Goal: Task Accomplishment & Management: Manage account settings

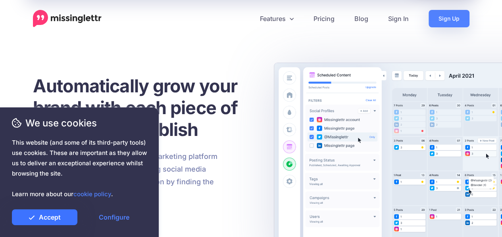
drag, startPoint x: 71, startPoint y: 215, endPoint x: 72, endPoint y: 204, distance: 11.2
click at [71, 214] on link "Accept" at bounding box center [45, 218] width 66 height 16
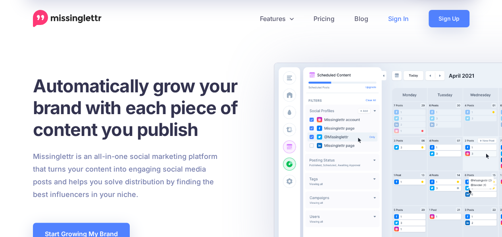
click at [400, 15] on link "Sign In" at bounding box center [398, 18] width 40 height 17
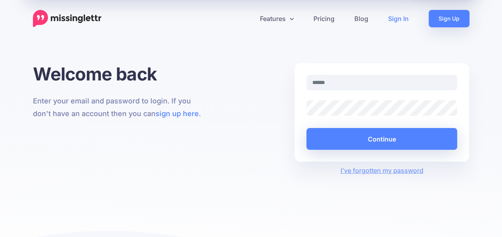
click at [357, 85] on input "text" at bounding box center [382, 82] width 151 height 15
type input "**********"
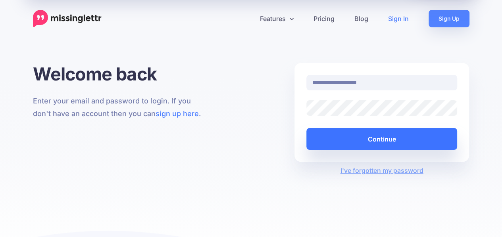
click at [386, 147] on button "Continue" at bounding box center [382, 139] width 151 height 22
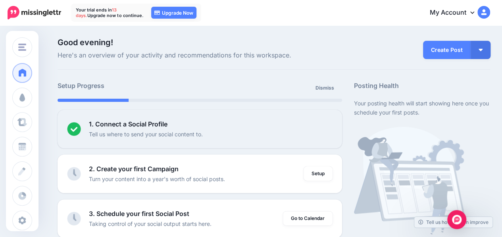
click at [489, 15] on img at bounding box center [484, 12] width 13 height 13
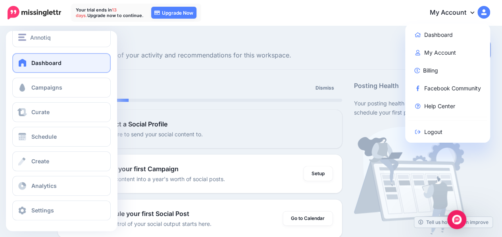
scroll to position [10, 0]
click at [36, 33] on span "Annotiq" at bounding box center [40, 37] width 21 height 9
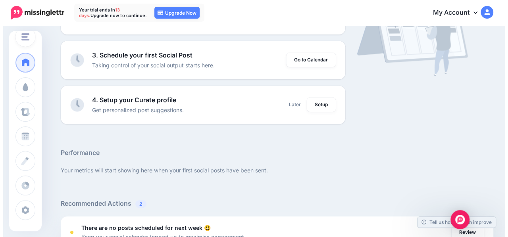
scroll to position [106, 0]
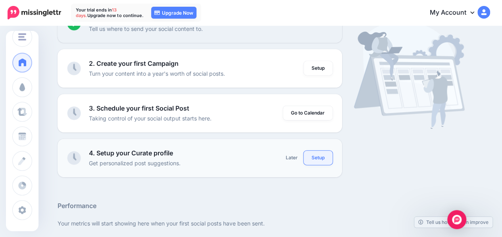
click at [313, 156] on link "Setup" at bounding box center [318, 158] width 29 height 14
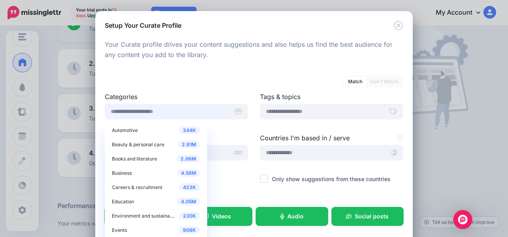
click at [159, 107] on input "text" at bounding box center [167, 111] width 124 height 15
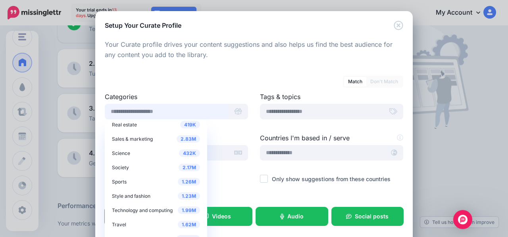
scroll to position [322, 0]
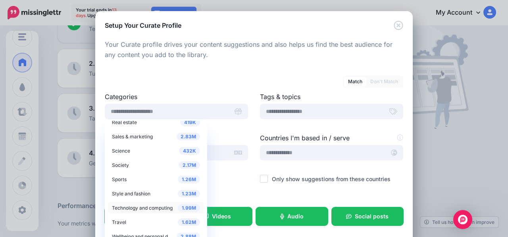
click at [160, 210] on span "Technology and computing" at bounding box center [142, 208] width 61 height 6
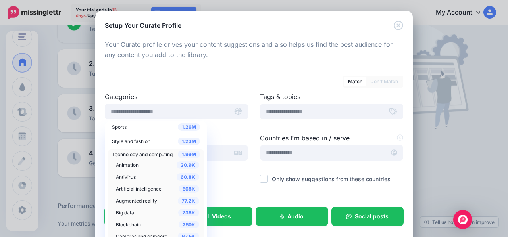
scroll to position [375, 0]
click at [144, 186] on span "Artificial intelligence" at bounding box center [139, 189] width 46 height 6
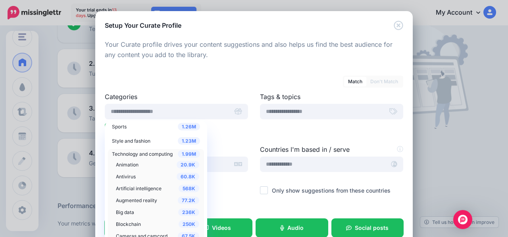
click at [149, 189] on span "Artificial intelligence" at bounding box center [139, 189] width 46 height 6
click at [140, 201] on span "Augmented reality" at bounding box center [136, 201] width 41 height 6
click at [221, 72] on div "Match Don't Match" at bounding box center [254, 77] width 299 height 14
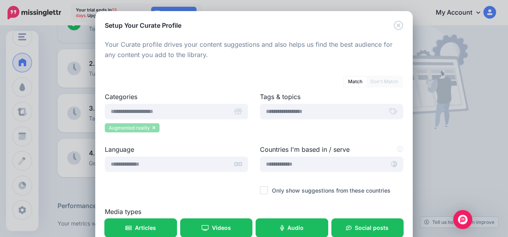
click at [152, 126] on icon at bounding box center [153, 127] width 3 height 5
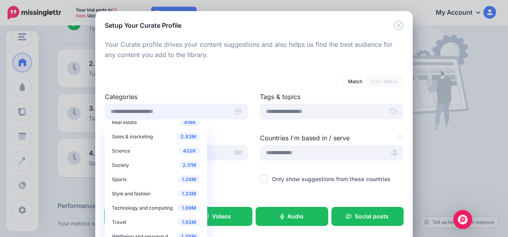
click at [161, 113] on input "text" at bounding box center [167, 111] width 124 height 15
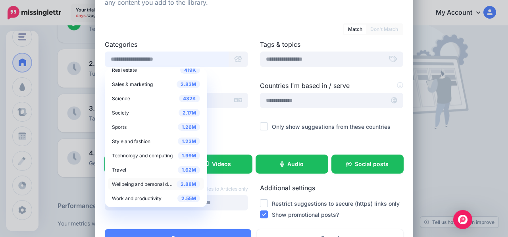
scroll to position [53, 0]
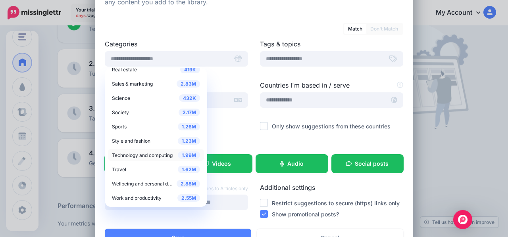
click at [156, 159] on div "1.99M Technology and computing" at bounding box center [156, 155] width 88 height 10
click at [151, 157] on span "Technology and computing" at bounding box center [142, 155] width 61 height 6
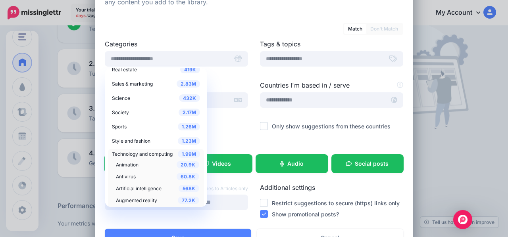
click at [145, 186] on span "Artificial intelligence" at bounding box center [139, 189] width 46 height 6
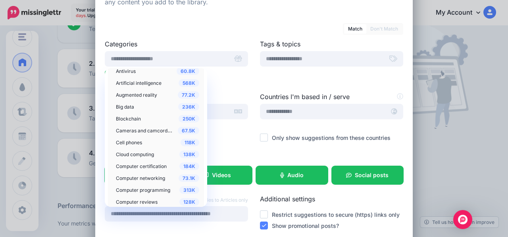
click at [129, 105] on span "Big data" at bounding box center [125, 107] width 18 height 6
click at [137, 154] on span "Cloud computing" at bounding box center [135, 155] width 38 height 6
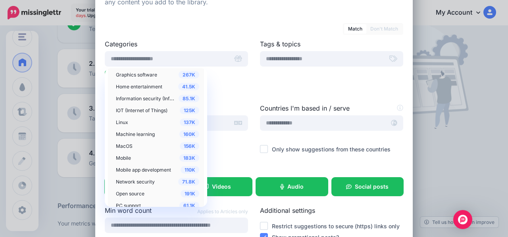
scroll to position [640, 0]
click at [133, 133] on span "Machine learning" at bounding box center [135, 133] width 39 height 6
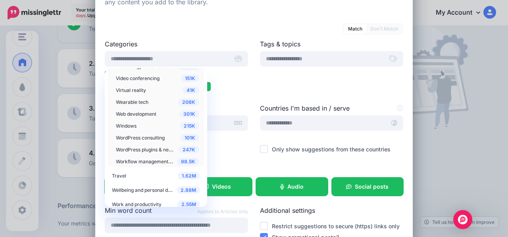
scroll to position [856, 0]
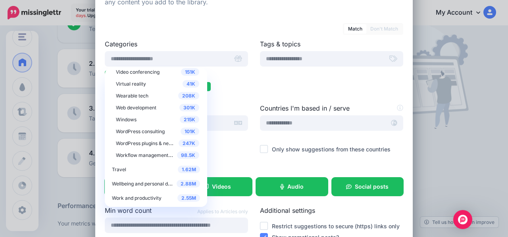
click at [237, 87] on ul "Artificial intelligence Big data Cloud computing Machine learning" at bounding box center [176, 82] width 143 height 23
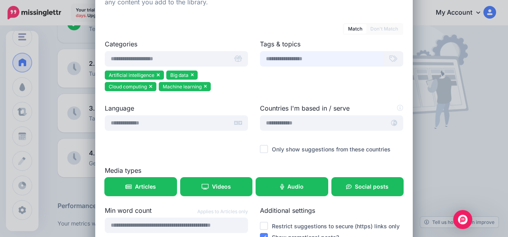
click at [307, 61] on input "text" at bounding box center [322, 58] width 124 height 15
type input "**********"
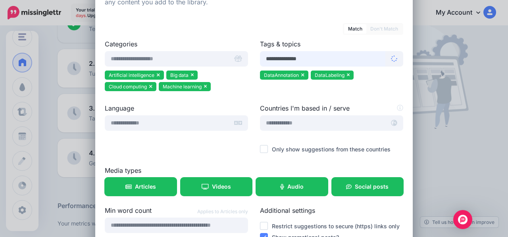
type input "**********"
type input "*"
type input "**********"
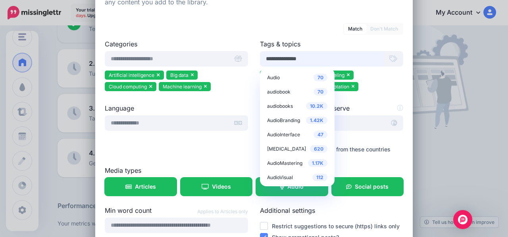
type input "**********"
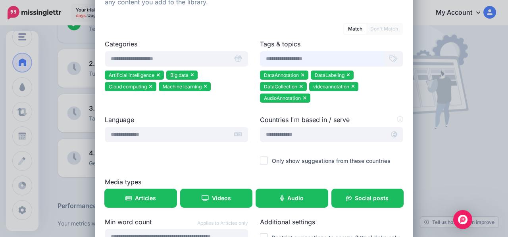
click at [283, 57] on input "text" at bounding box center [322, 58] width 124 height 15
type input "**********"
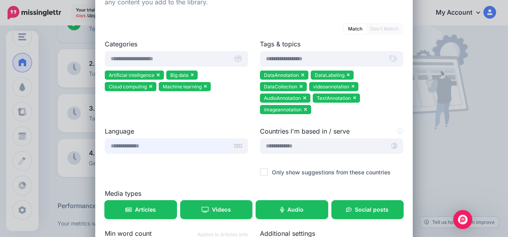
drag, startPoint x: 154, startPoint y: 149, endPoint x: 156, endPoint y: 145, distance: 4.3
click at [155, 147] on input "text" at bounding box center [167, 146] width 124 height 15
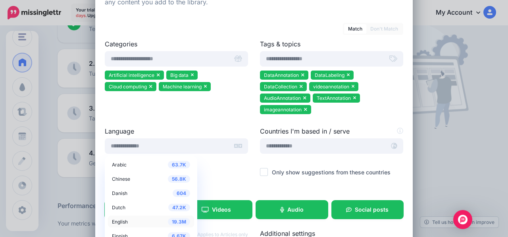
click at [130, 220] on div "19.3M English" at bounding box center [151, 222] width 78 height 10
click at [287, 145] on input "text" at bounding box center [322, 146] width 125 height 15
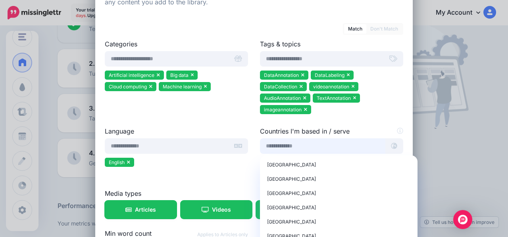
type input "*******"
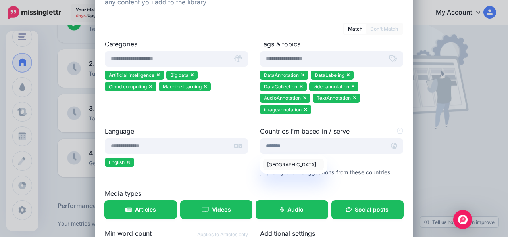
click at [292, 162] on div "Nigeria" at bounding box center [293, 165] width 53 height 10
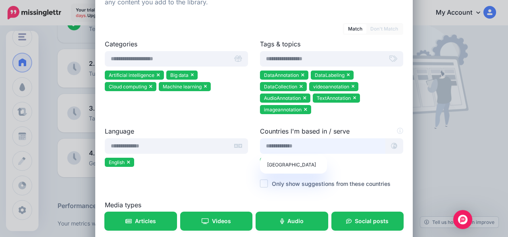
click at [306, 147] on input "text" at bounding box center [322, 146] width 125 height 15
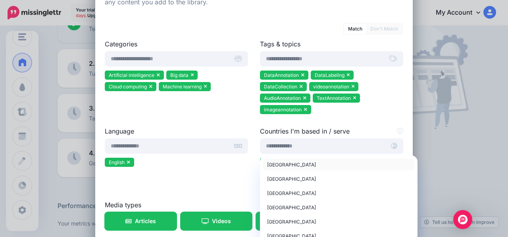
click at [283, 161] on div "United States of America" at bounding box center [338, 165] width 143 height 10
click at [299, 165] on span "United States of America" at bounding box center [291, 165] width 49 height 6
click at [290, 166] on span "United States of America" at bounding box center [291, 165] width 49 height 6
click at [278, 176] on span "United Kingdom" at bounding box center [291, 179] width 49 height 6
click at [228, 172] on div at bounding box center [176, 175] width 143 height 10
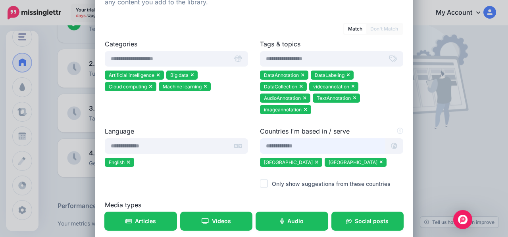
click at [319, 145] on input "text" at bounding box center [322, 146] width 125 height 15
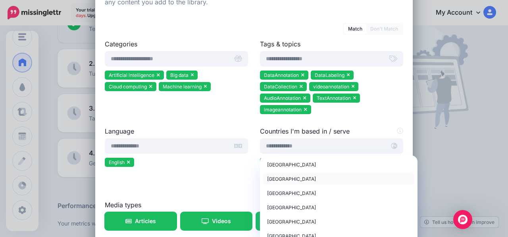
click at [278, 180] on span "United Kingdom" at bounding box center [291, 179] width 49 height 6
click at [229, 176] on div at bounding box center [176, 175] width 143 height 10
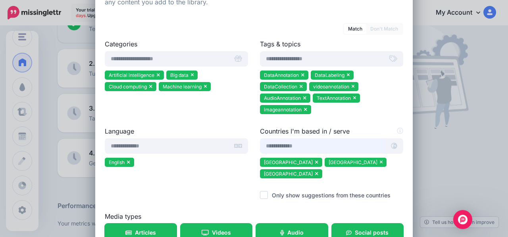
click at [280, 144] on input "text" at bounding box center [322, 146] width 125 height 15
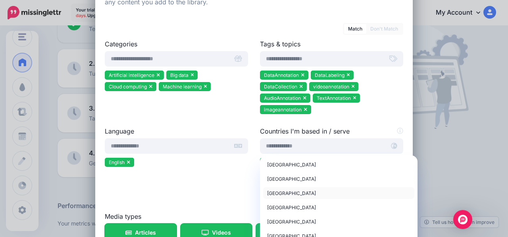
click at [283, 196] on div "Canada" at bounding box center [338, 194] width 143 height 10
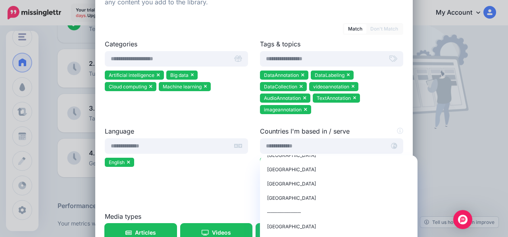
scroll to position [53, 0]
click at [220, 188] on div "Language 63.7K Arabic 56.8K Chinese 604 Danish 47.2K Dutch 19.3M English 6.67K 0" at bounding box center [176, 169] width 155 height 85
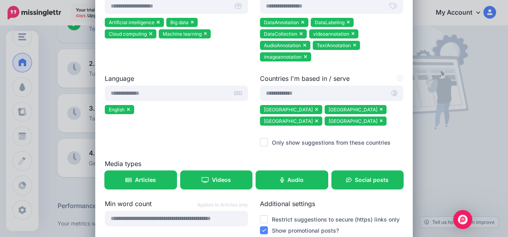
scroll to position [152, 0]
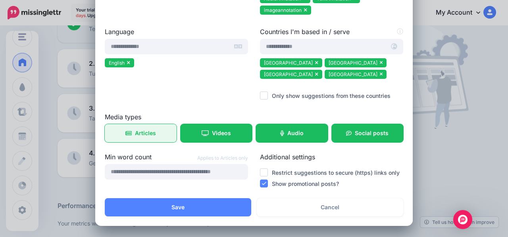
click at [157, 140] on link "Articles" at bounding box center [141, 133] width 72 height 18
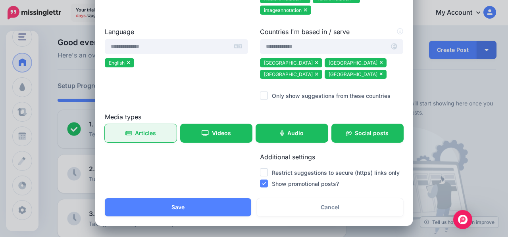
click at [139, 138] on link "Articles" at bounding box center [141, 133] width 72 height 18
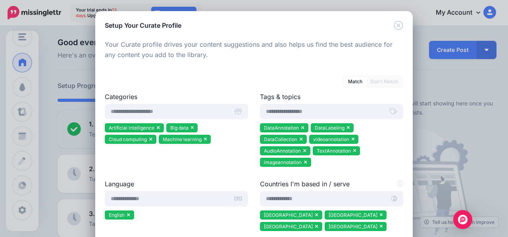
scroll to position [152, 0]
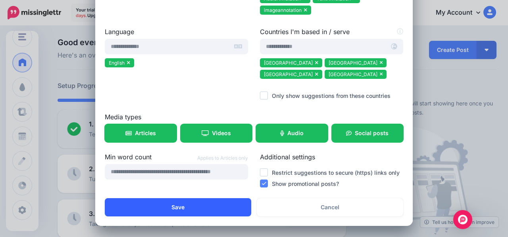
click at [220, 208] on button "Save" at bounding box center [178, 208] width 147 height 18
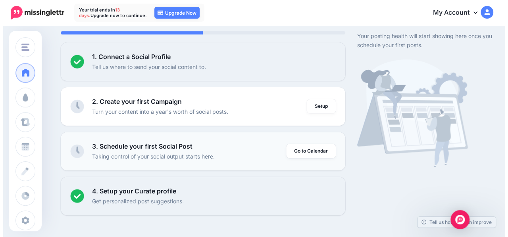
scroll to position [25, 0]
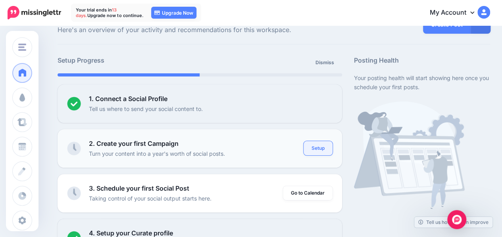
click at [316, 150] on link "Setup" at bounding box center [318, 148] width 29 height 14
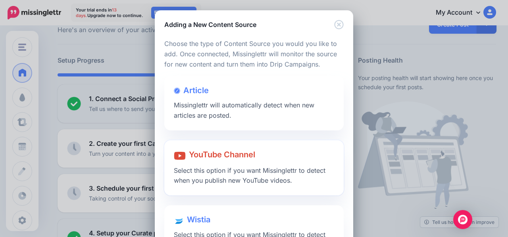
scroll to position [0, 0]
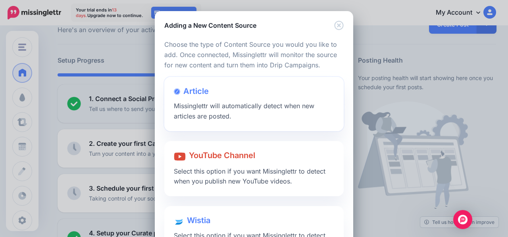
click at [199, 102] on div "Article Missinglettr will automatically detect when new articles are posted." at bounding box center [253, 104] width 179 height 54
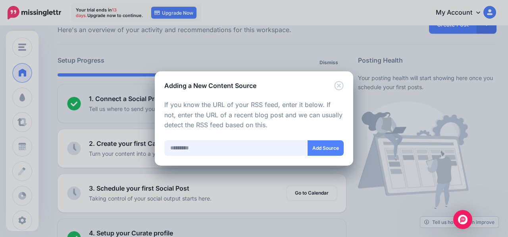
click at [203, 145] on input "text" at bounding box center [236, 148] width 144 height 15
paste input "**********"
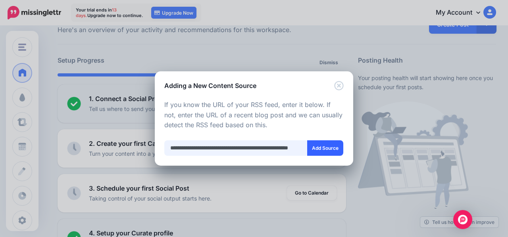
type input "**********"
click at [322, 149] on button "Add Source" at bounding box center [325, 148] width 36 height 15
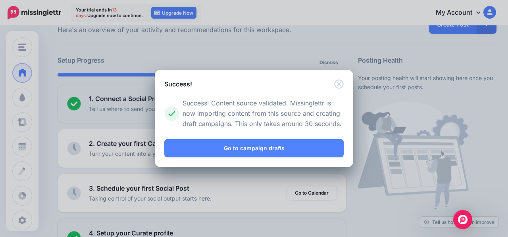
click at [328, 148] on link "Go to campaign drafts" at bounding box center [253, 148] width 179 height 18
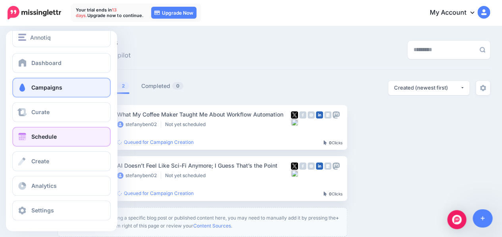
scroll to position [10, 0]
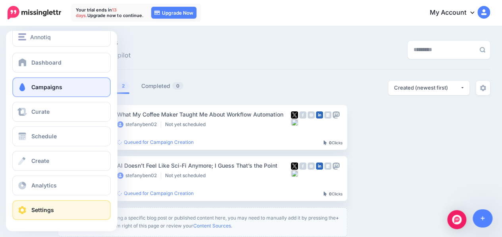
click at [56, 202] on link "Settings" at bounding box center [61, 211] width 98 height 20
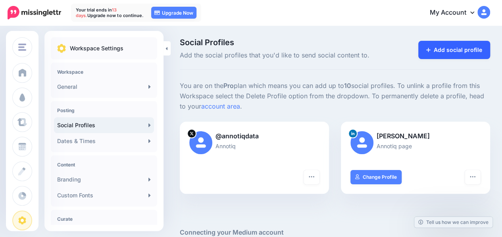
click at [452, 57] on link "Add social profile" at bounding box center [454, 50] width 72 height 18
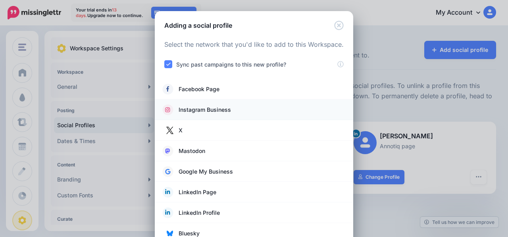
click at [241, 105] on link "Instagram Business" at bounding box center [254, 109] width 183 height 11
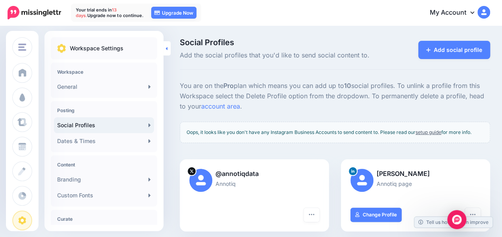
click at [170, 46] on link at bounding box center [167, 48] width 7 height 14
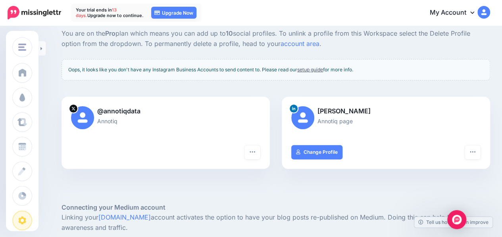
scroll to position [53, 0]
click at [313, 70] on link "setup guide" at bounding box center [310, 69] width 26 height 6
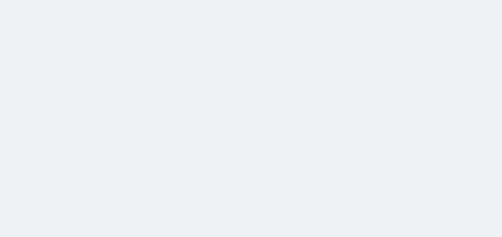
scroll to position [52, 6]
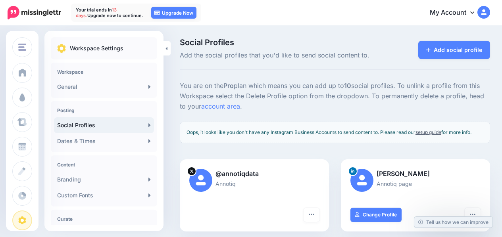
scroll to position [51, 6]
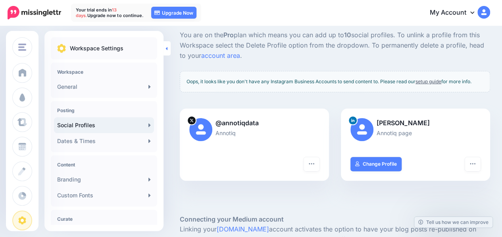
click at [166, 46] on icon at bounding box center [167, 48] width 2 height 5
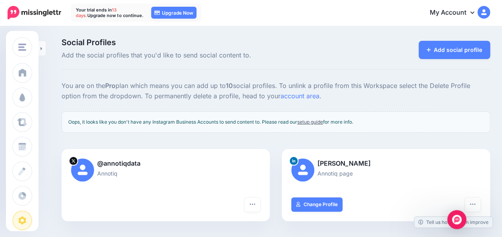
scroll to position [0, 6]
click at [436, 46] on link "Add social profile" at bounding box center [455, 50] width 72 height 18
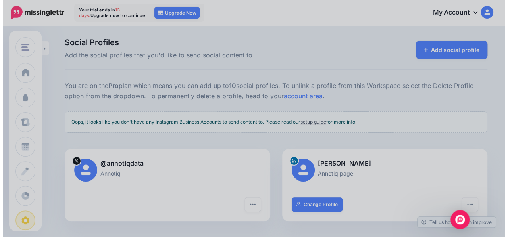
scroll to position [0, 0]
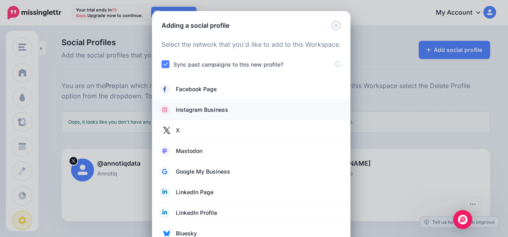
click at [208, 108] on span "Instagram Business" at bounding box center [202, 110] width 52 height 10
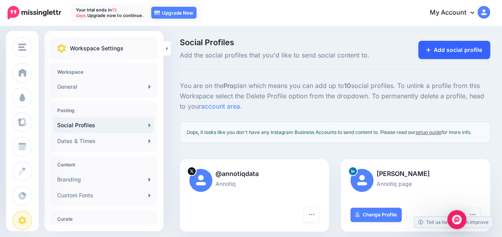
click at [468, 46] on link "Add social profile" at bounding box center [454, 50] width 72 height 18
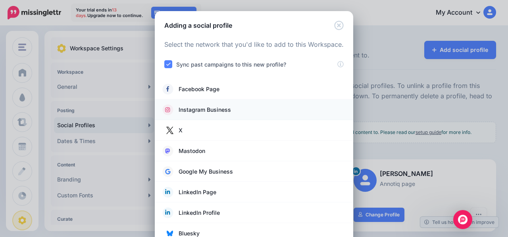
click at [222, 108] on span "Instagram Business" at bounding box center [205, 110] width 52 height 10
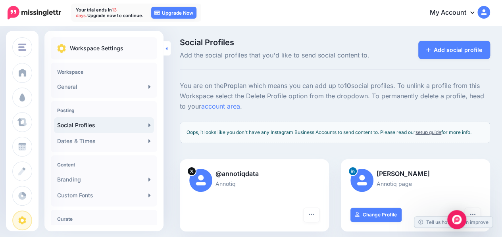
click at [170, 50] on link at bounding box center [167, 48] width 7 height 14
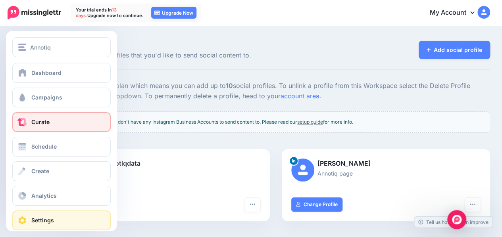
click at [30, 120] on link "Curate" at bounding box center [61, 122] width 98 height 20
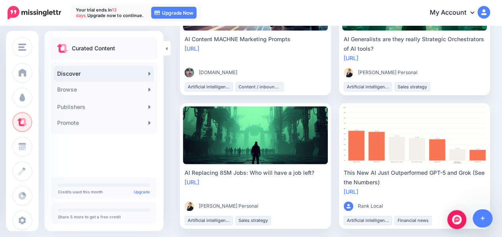
scroll to position [423, 0]
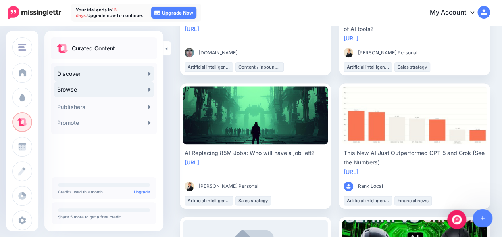
click at [91, 95] on link "Browse" at bounding box center [104, 90] width 100 height 16
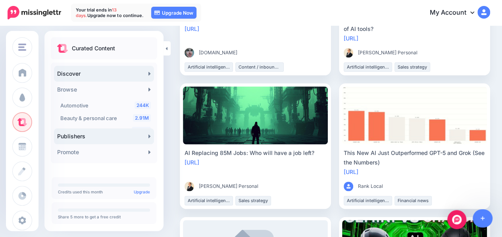
click at [93, 137] on link "Publishers" at bounding box center [104, 137] width 100 height 16
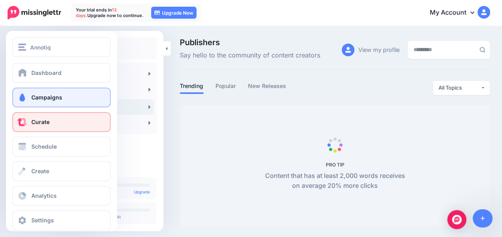
click at [20, 98] on span at bounding box center [22, 98] width 10 height 8
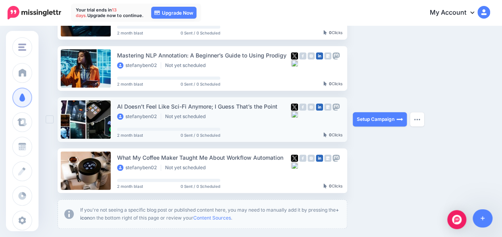
scroll to position [212, 0]
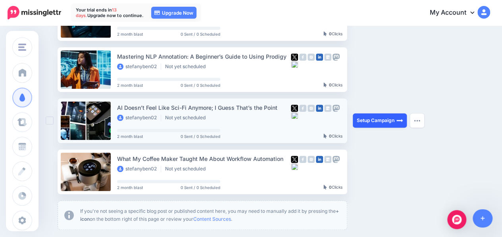
click at [380, 118] on link "Setup Campaign" at bounding box center [380, 121] width 54 height 14
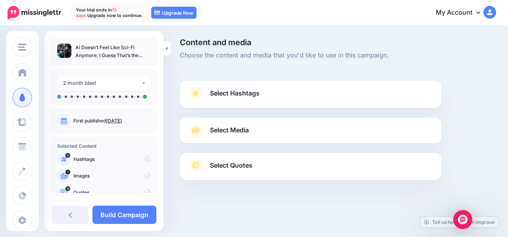
click at [233, 88] on link "Select Hashtags" at bounding box center [311, 97] width 246 height 21
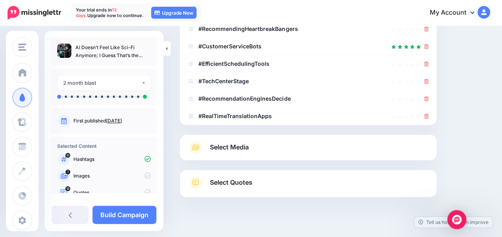
scroll to position [239, 0]
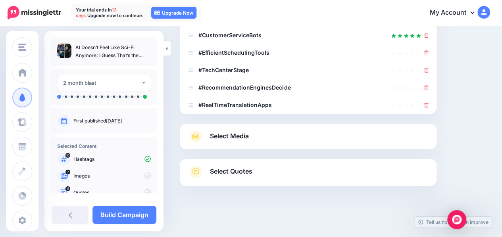
click at [276, 147] on div "Select Media Next, let's make sure we have the best media for this campaign. De…" at bounding box center [308, 136] width 257 height 25
click at [232, 137] on span "Select Media" at bounding box center [229, 136] width 39 height 11
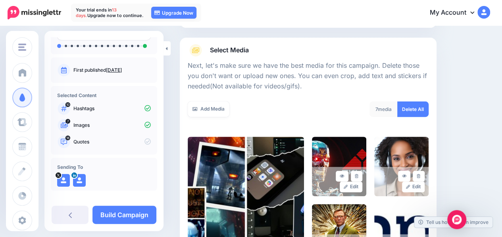
scroll to position [53, 0]
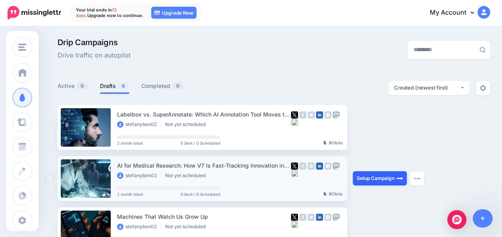
click at [369, 174] on link "Setup Campaign" at bounding box center [380, 179] width 54 height 14
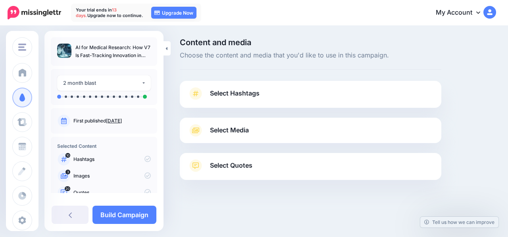
click at [253, 88] on span "Select Hashtags" at bounding box center [235, 93] width 50 height 11
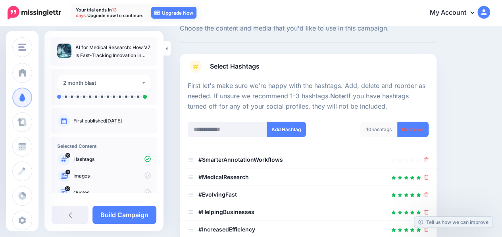
scroll to position [53, 0]
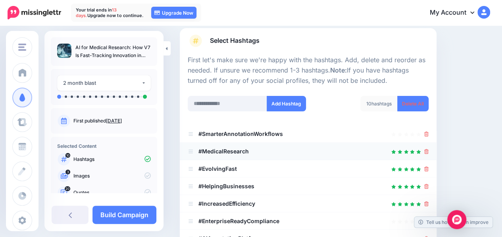
click at [249, 151] on div at bounding box center [308, 152] width 241 height 10
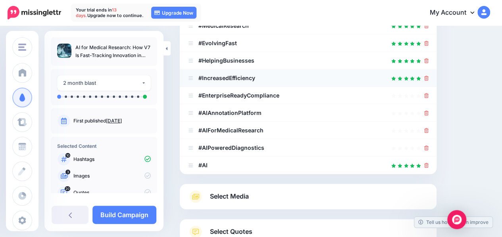
scroll to position [212, 0]
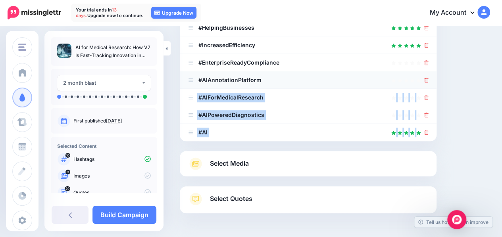
drag, startPoint x: 231, startPoint y: 135, endPoint x: 233, endPoint y: 71, distance: 63.6
click at [233, 71] on ul "#SmarterAnnotationWorkflows #MedicalResearch" at bounding box center [308, 54] width 257 height 175
click at [218, 131] on div at bounding box center [308, 133] width 241 height 10
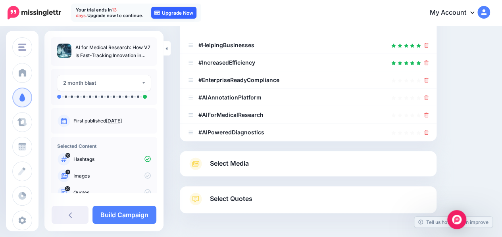
drag, startPoint x: 190, startPoint y: 132, endPoint x: 183, endPoint y: 15, distance: 116.9
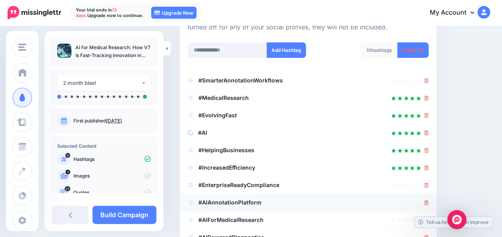
scroll to position [106, 0]
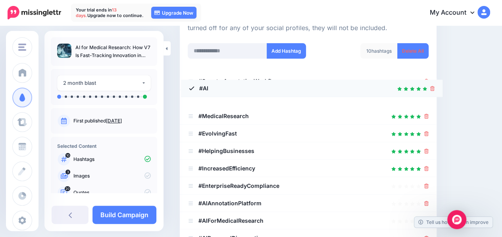
drag, startPoint x: 190, startPoint y: 133, endPoint x: 191, endPoint y: 88, distance: 45.3
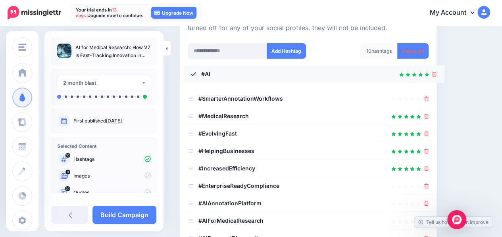
drag, startPoint x: 191, startPoint y: 100, endPoint x: 194, endPoint y: 73, distance: 27.2
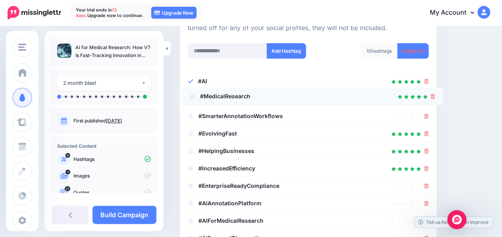
drag, startPoint x: 192, startPoint y: 116, endPoint x: 193, endPoint y: 95, distance: 20.7
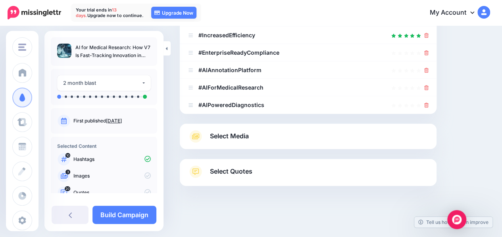
click at [213, 141] on span "Select Media" at bounding box center [229, 136] width 39 height 11
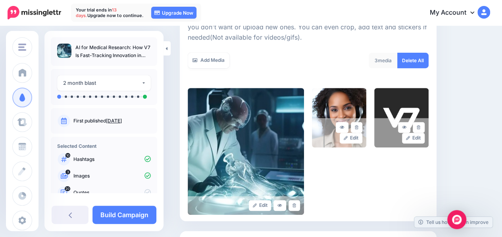
scroll to position [122, 0]
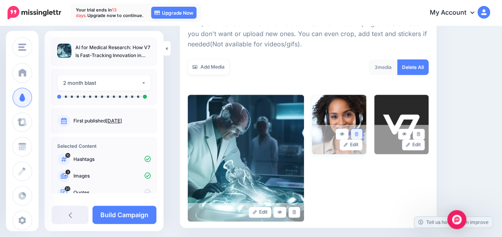
click at [359, 134] on icon at bounding box center [357, 134] width 4 height 4
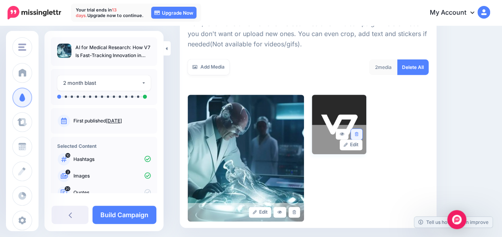
click at [362, 135] on link at bounding box center [357, 134] width 12 height 11
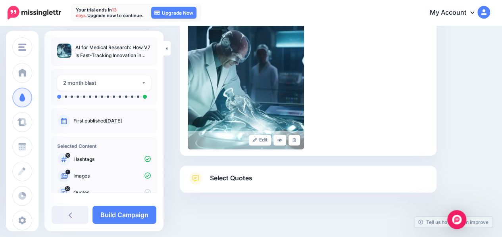
scroll to position [201, 0]
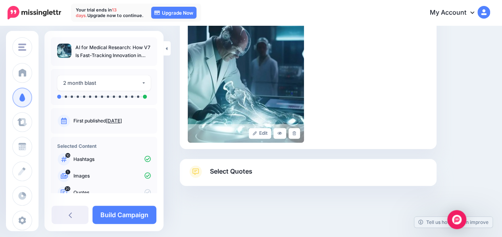
click at [339, 177] on link "Select Quotes" at bounding box center [308, 176] width 241 height 21
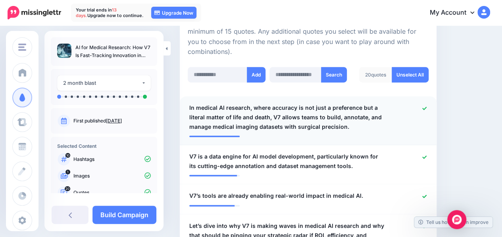
click at [272, 131] on span "In medical AI research, where accuracy is not just a preference but a literal m…" at bounding box center [287, 117] width 196 height 29
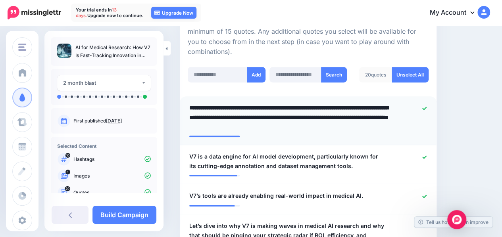
click at [272, 108] on textarea "**********" at bounding box center [289, 117] width 200 height 29
drag, startPoint x: 279, startPoint y: 106, endPoint x: 350, endPoint y: 102, distance: 71.2
click at [350, 102] on li "**********" at bounding box center [308, 120] width 257 height 49
click at [0, 0] on div "******" at bounding box center [0, 0] width 0 height 0
type textarea "**********"
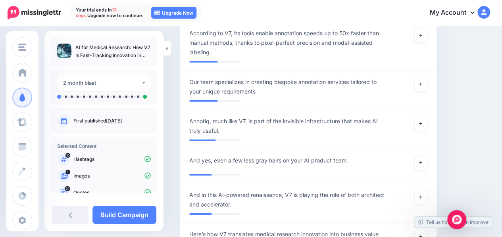
scroll to position [1207, 0]
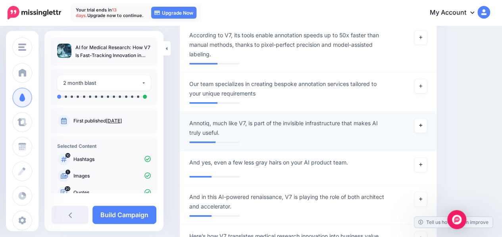
drag, startPoint x: 430, startPoint y: 96, endPoint x: 437, endPoint y: 100, distance: 7.5
click at [427, 119] on link at bounding box center [421, 126] width 13 height 14
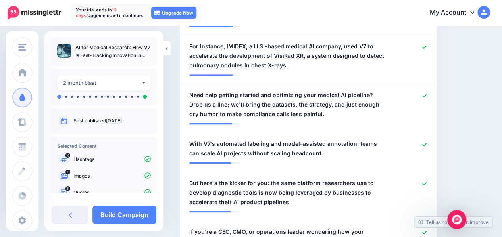
scroll to position [332, 0]
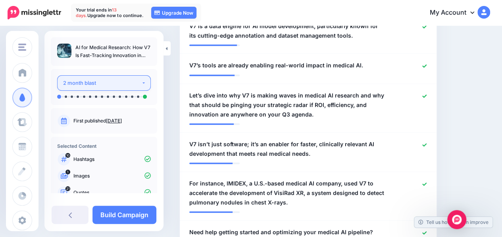
click at [137, 85] on button "2 month blast" at bounding box center [104, 82] width 94 height 15
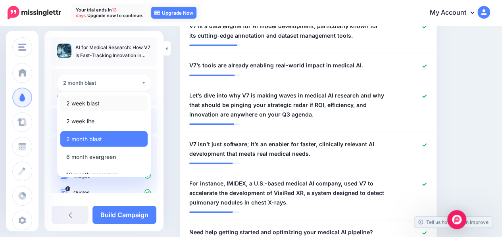
click at [110, 104] on link "2 week blast" at bounding box center [103, 103] width 87 height 15
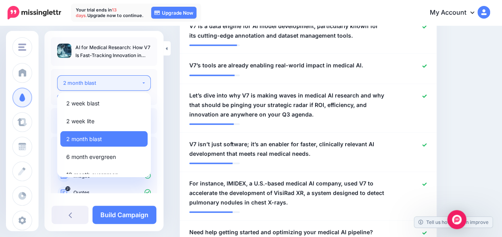
select select "******"
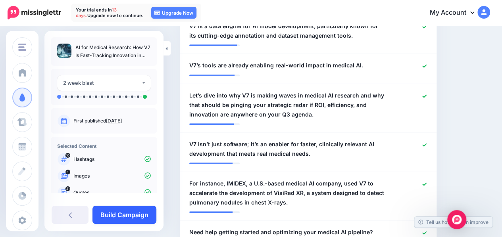
click at [133, 213] on link "Build Campaign" at bounding box center [125, 215] width 64 height 18
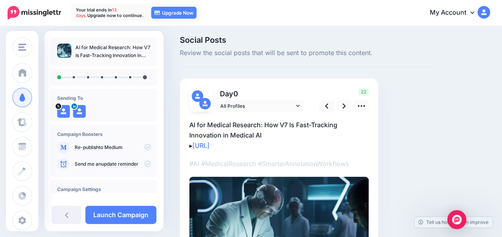
scroll to position [1, 0]
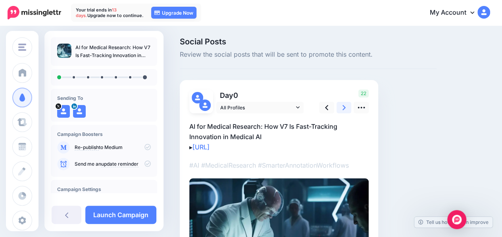
click at [342, 111] on link at bounding box center [344, 108] width 15 height 12
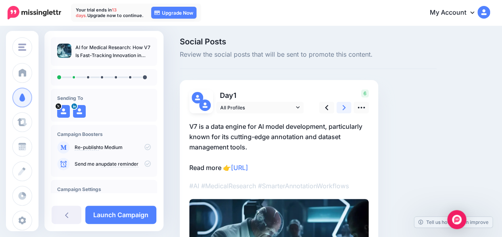
click at [342, 111] on link at bounding box center [344, 108] width 15 height 12
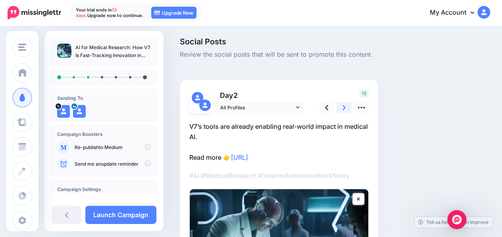
click at [342, 111] on link at bounding box center [344, 108] width 15 height 12
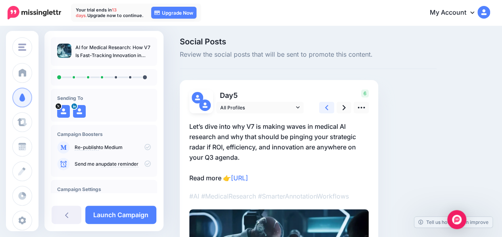
click at [327, 108] on icon at bounding box center [326, 107] width 3 height 5
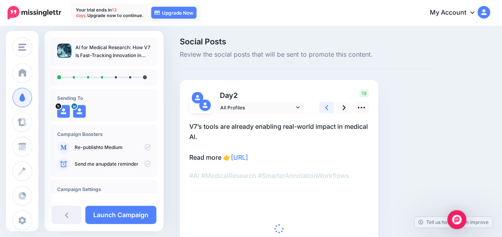
click at [327, 108] on icon at bounding box center [326, 107] width 3 height 5
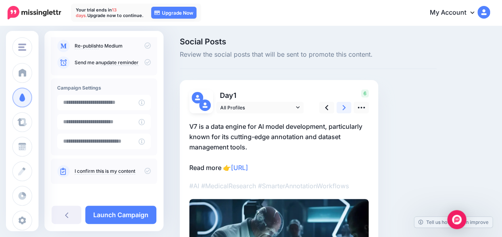
click at [341, 107] on link at bounding box center [344, 108] width 15 height 12
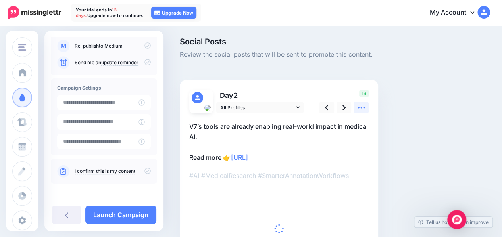
click at [364, 108] on icon at bounding box center [361, 108] width 7 height 2
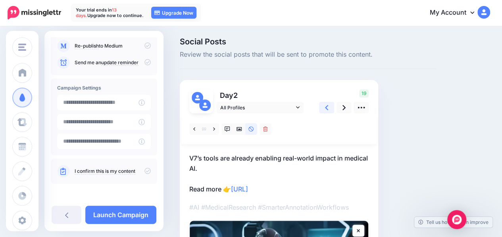
click at [323, 110] on link at bounding box center [326, 108] width 15 height 12
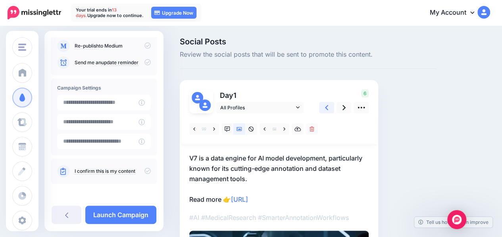
click at [323, 110] on link at bounding box center [326, 108] width 15 height 12
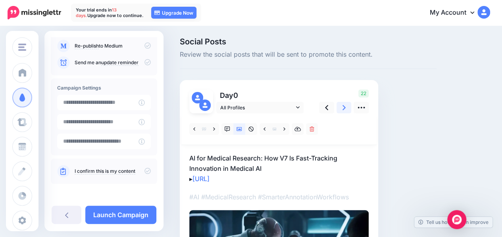
click at [346, 108] on link at bounding box center [344, 108] width 15 height 12
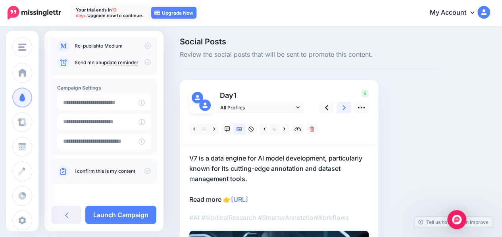
click at [348, 107] on link at bounding box center [344, 108] width 15 height 12
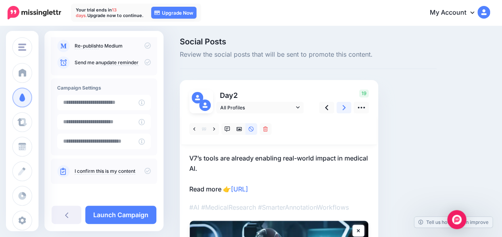
click at [343, 109] on icon at bounding box center [344, 107] width 3 height 5
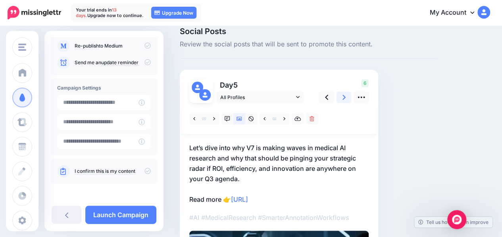
scroll to position [11, 0]
click at [229, 98] on span "All Profiles" at bounding box center [257, 98] width 74 height 8
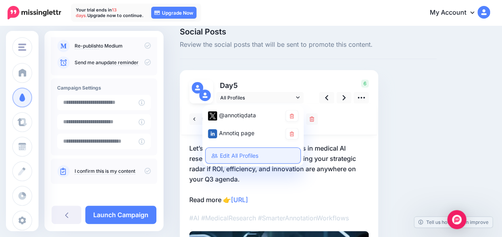
click at [249, 155] on link "Edit All Profiles" at bounding box center [253, 155] width 95 height 15
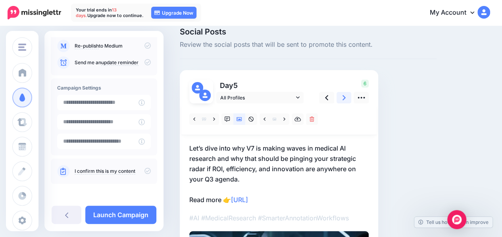
click at [345, 97] on icon at bounding box center [344, 97] width 3 height 5
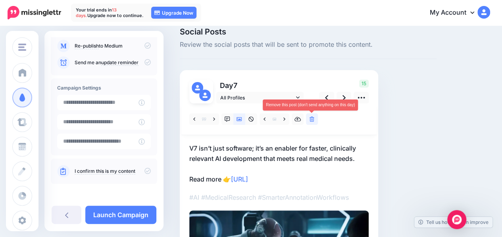
click at [314, 121] on icon at bounding box center [312, 120] width 5 height 6
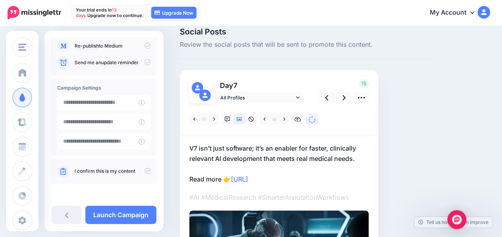
scroll to position [0, 0]
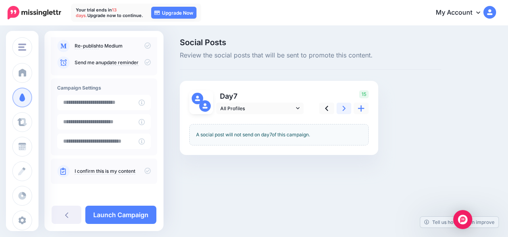
click at [343, 107] on icon at bounding box center [344, 108] width 3 height 5
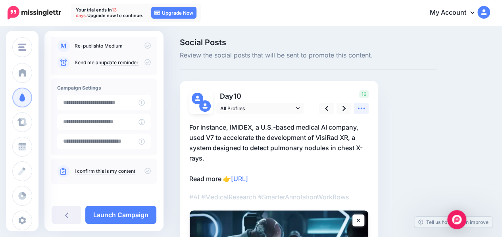
click at [361, 108] on icon at bounding box center [361, 109] width 7 height 2
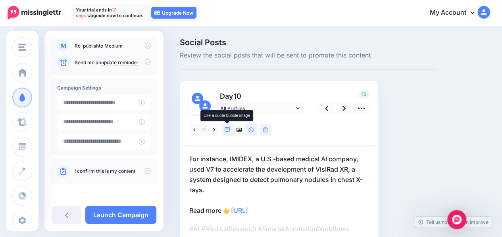
click at [229, 131] on icon at bounding box center [228, 130] width 6 height 6
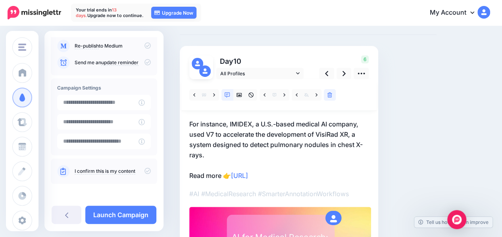
scroll to position [35, 0]
click at [349, 75] on link at bounding box center [344, 74] width 15 height 12
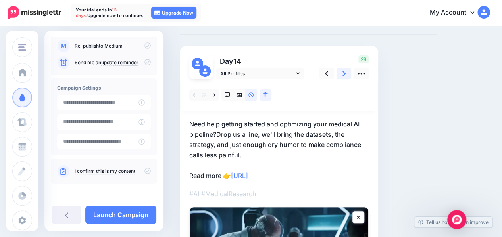
click at [348, 75] on link at bounding box center [344, 74] width 15 height 12
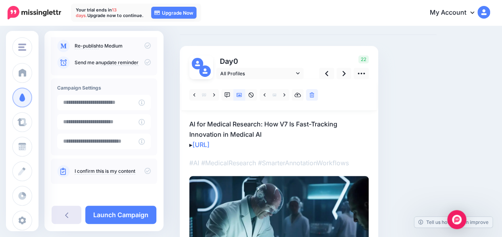
click at [64, 217] on link at bounding box center [67, 215] width 30 height 18
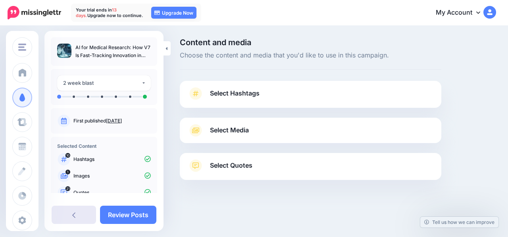
scroll to position [58, 0]
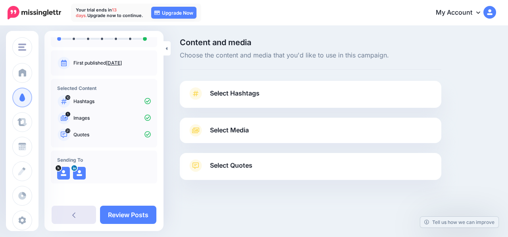
click at [79, 215] on link at bounding box center [74, 215] width 44 height 18
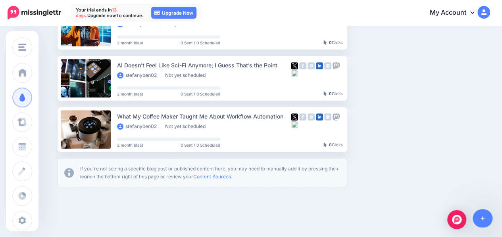
scroll to position [264, 0]
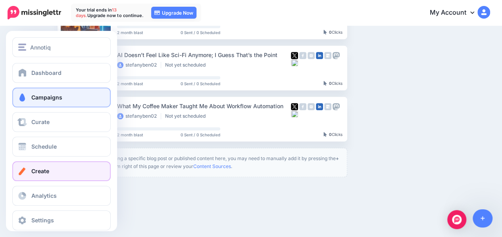
click at [45, 172] on span "Create" at bounding box center [40, 171] width 18 height 7
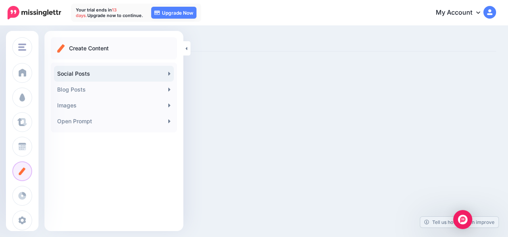
click at [149, 74] on link "Social Posts" at bounding box center [114, 74] width 120 height 16
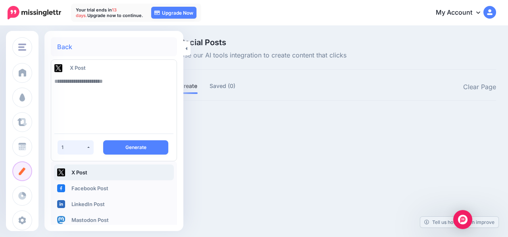
click at [86, 152] on button "1" at bounding box center [76, 148] width 36 height 14
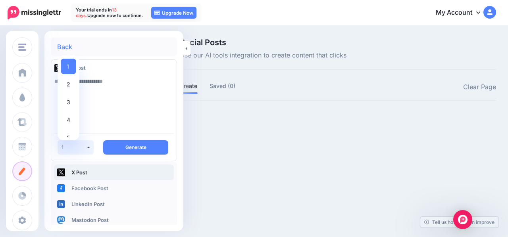
click at [237, 152] on div "Annotiq Annotiq NB Firmly Add Workspace Dashboard Campaigns Curate Schedule Cre…" at bounding box center [254, 118] width 508 height 237
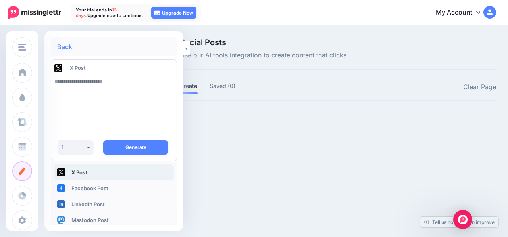
click at [84, 81] on textarea at bounding box center [113, 100] width 119 height 54
click at [231, 133] on div "Social Posts Use our AI tools integration to create content that clicks Create …" at bounding box center [254, 83] width 508 height 112
click at [188, 50] on link at bounding box center [186, 48] width 7 height 14
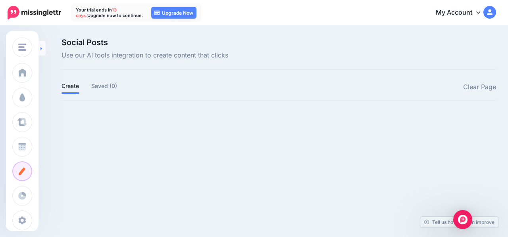
click at [42, 51] on link at bounding box center [42, 48] width 7 height 14
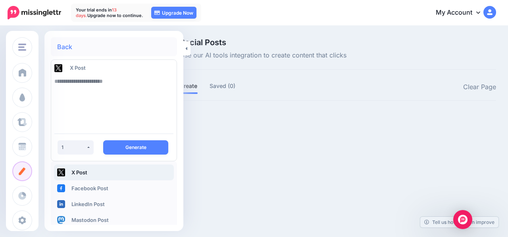
click at [64, 83] on textarea at bounding box center [113, 100] width 119 height 54
click at [143, 151] on button "Generate" at bounding box center [135, 148] width 65 height 14
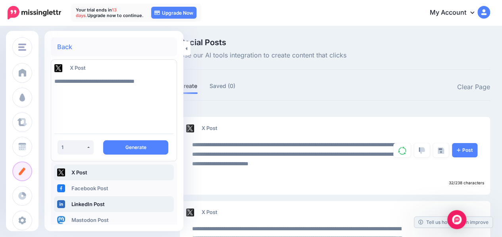
click at [98, 207] on link "LinkedIn Post" at bounding box center [114, 205] width 120 height 16
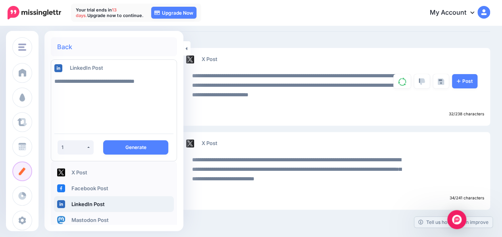
scroll to position [69, 0]
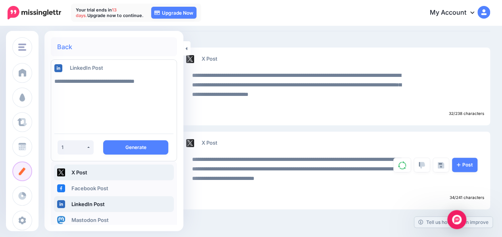
click at [99, 179] on link "X Post" at bounding box center [114, 173] width 120 height 16
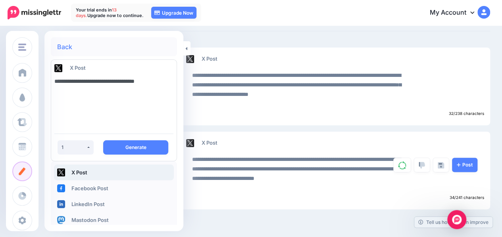
click at [60, 81] on textarea "**********" at bounding box center [113, 100] width 119 height 54
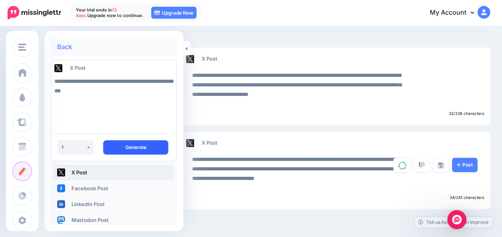
click at [116, 150] on button "Generate" at bounding box center [135, 148] width 65 height 14
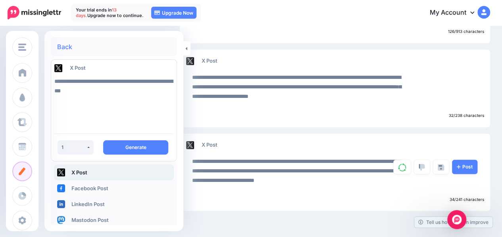
scroll to position [297, 0]
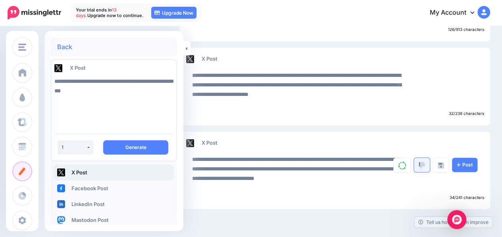
click at [421, 164] on link at bounding box center [422, 165] width 16 height 14
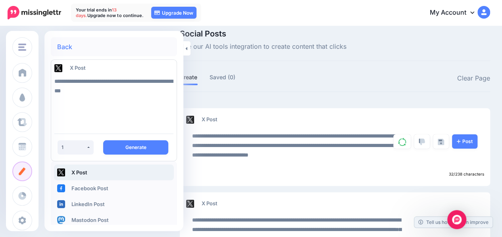
scroll to position [0, 0]
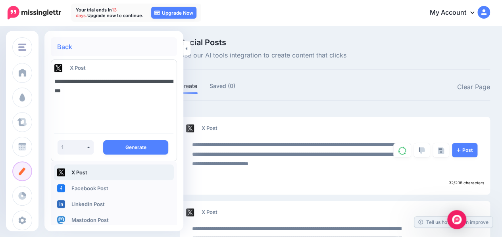
click at [56, 82] on textarea "**********" at bounding box center [113, 100] width 119 height 54
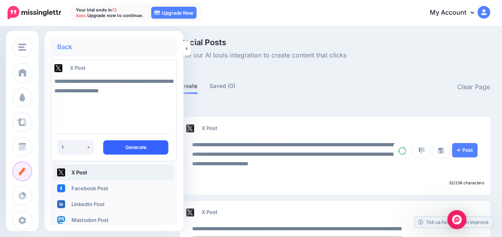
click at [140, 146] on button "Generate" at bounding box center [135, 148] width 65 height 14
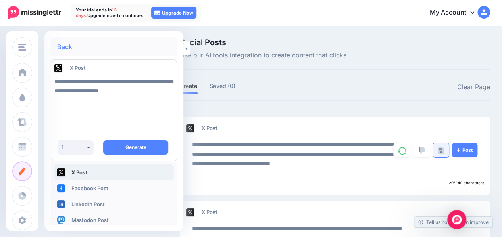
click at [444, 151] on img at bounding box center [441, 151] width 6 height 6
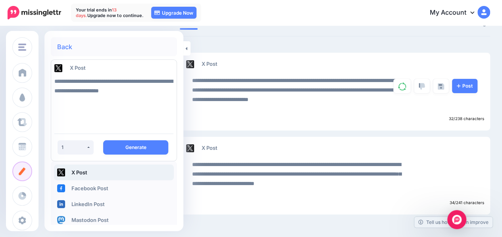
scroll to position [69, 0]
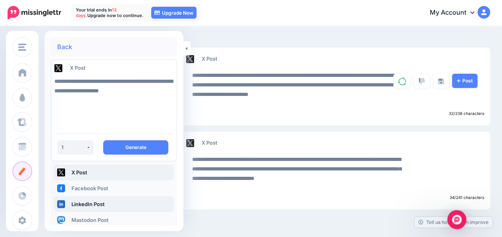
click at [95, 201] on link "LinkedIn Post" at bounding box center [114, 205] width 120 height 16
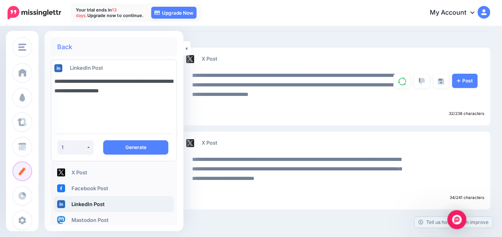
drag, startPoint x: 93, startPoint y: 81, endPoint x: 50, endPoint y: 79, distance: 43.3
click at [50, 81] on div "**********" at bounding box center [113, 100] width 131 height 54
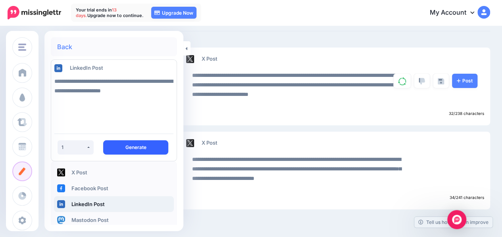
click at [123, 143] on button "Generate" at bounding box center [135, 148] width 65 height 14
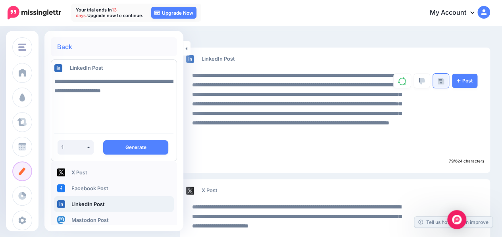
click at [443, 79] on link at bounding box center [441, 81] width 16 height 14
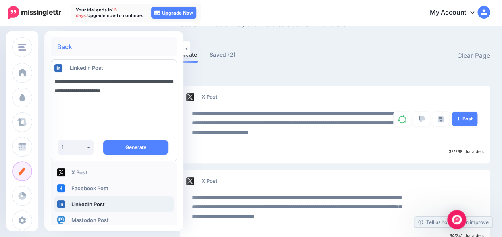
drag, startPoint x: 117, startPoint y: 91, endPoint x: 115, endPoint y: 99, distance: 7.7
click at [115, 99] on textarea "**********" at bounding box center [113, 100] width 119 height 54
type textarea "**********"
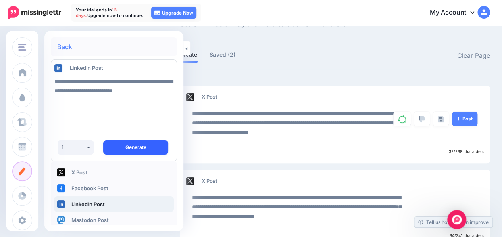
click at [138, 150] on button "Generate" at bounding box center [135, 148] width 65 height 14
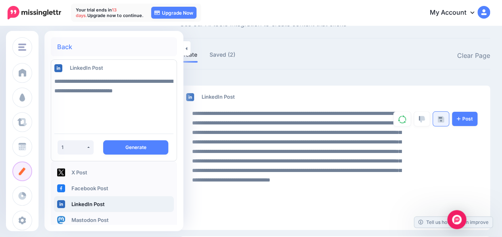
click at [444, 116] on img at bounding box center [441, 119] width 6 height 6
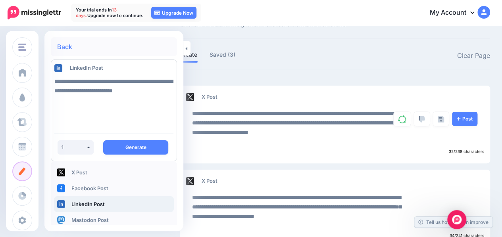
scroll to position [0, 0]
click at [78, 151] on button "1" at bounding box center [76, 148] width 36 height 14
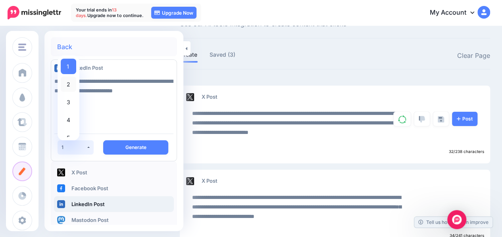
click at [67, 88] on span "2" at bounding box center [69, 84] width 4 height 10
select select "*"
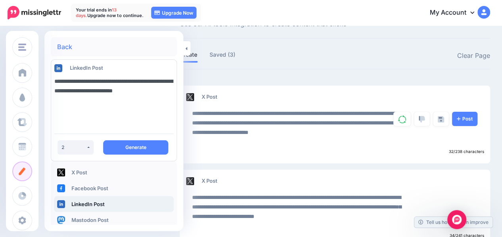
drag, startPoint x: 102, startPoint y: 82, endPoint x: 46, endPoint y: 73, distance: 56.2
click at [45, 75] on div "**********" at bounding box center [113, 183] width 139 height 292
drag, startPoint x: 106, startPoint y: 91, endPoint x: 111, endPoint y: 82, distance: 10.3
click at [111, 82] on textarea "**********" at bounding box center [113, 100] width 119 height 54
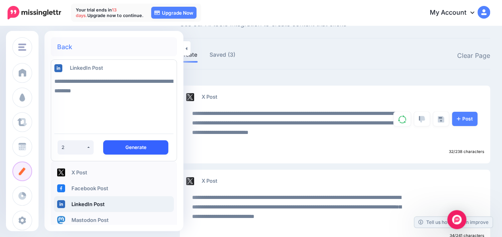
click at [125, 154] on button "Generate" at bounding box center [135, 148] width 65 height 14
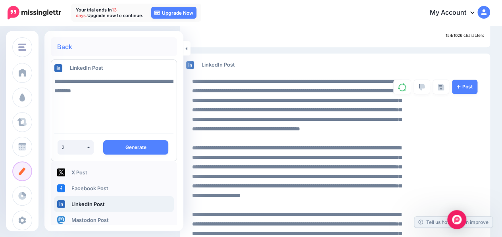
scroll to position [243, 0]
click at [442, 85] on link at bounding box center [441, 87] width 16 height 14
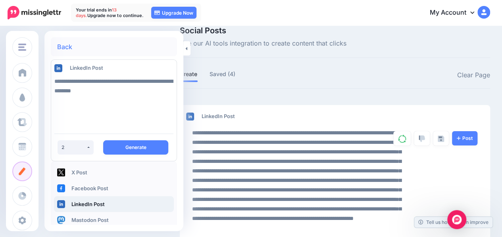
scroll to position [0, 0]
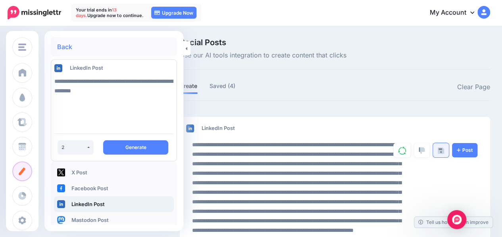
click at [441, 150] on link at bounding box center [441, 150] width 16 height 14
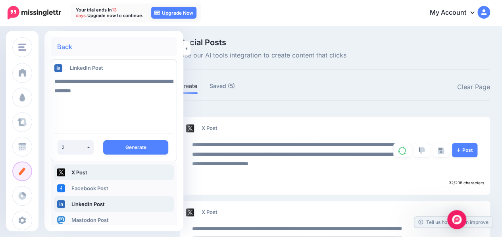
click at [102, 172] on link "X Post" at bounding box center [114, 173] width 120 height 16
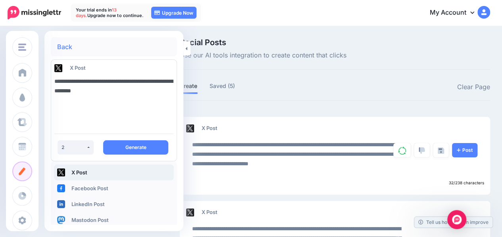
click at [54, 81] on textarea "**********" at bounding box center [113, 100] width 119 height 54
type textarea "**********"
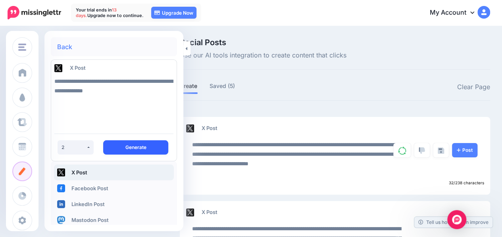
click at [121, 147] on button "Generate" at bounding box center [135, 148] width 65 height 14
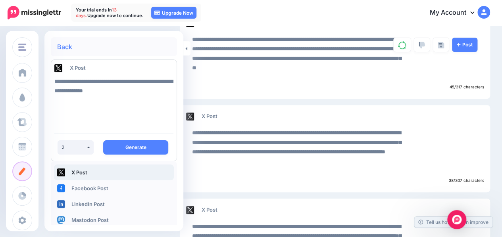
scroll to position [106, 0]
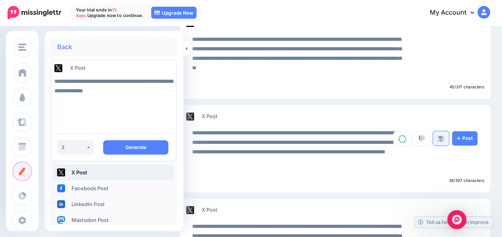
click at [447, 135] on link at bounding box center [441, 138] width 16 height 14
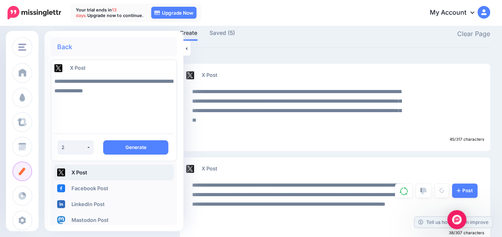
scroll to position [53, 0]
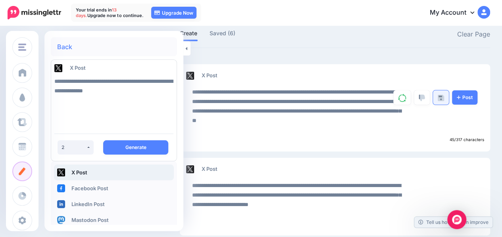
click at [444, 98] on img at bounding box center [441, 98] width 6 height 6
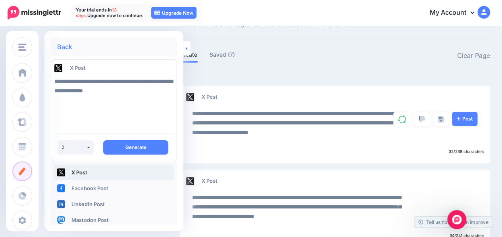
click at [186, 47] on icon at bounding box center [186, 48] width 2 height 5
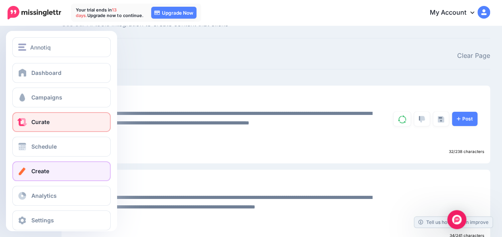
click at [31, 122] on span "Curate" at bounding box center [40, 122] width 18 height 7
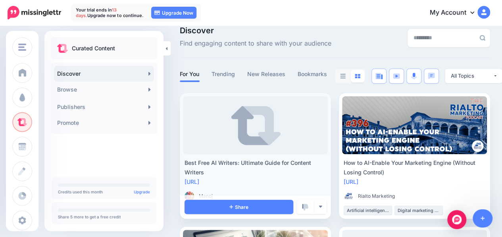
scroll to position [53, 0]
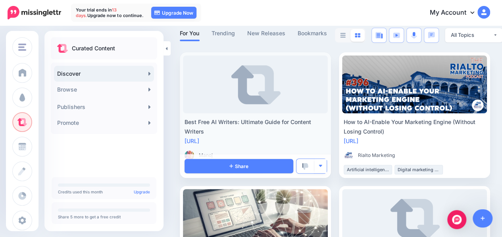
click at [323, 164] on img "button" at bounding box center [320, 166] width 4 height 4
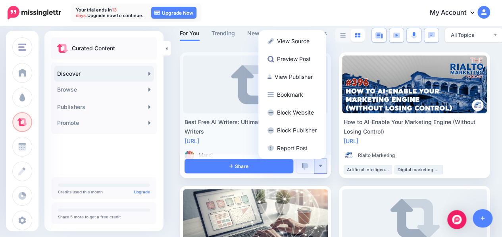
click at [212, 125] on div "Best Free AI Writers: Ultimate Guide for Content Writers" at bounding box center [256, 127] width 142 height 19
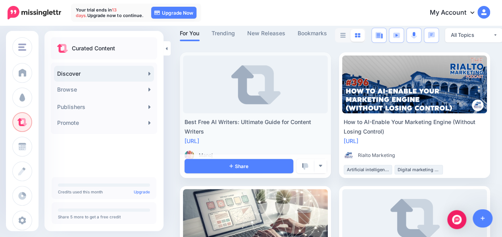
click at [247, 119] on div "Best Free AI Writers: Ultimate Guide for Content Writers" at bounding box center [256, 127] width 142 height 19
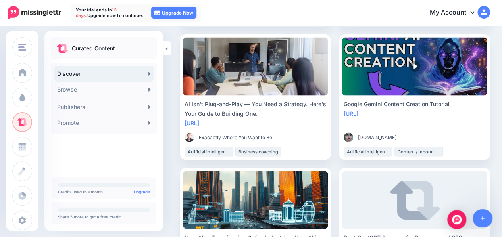
scroll to position [741, 0]
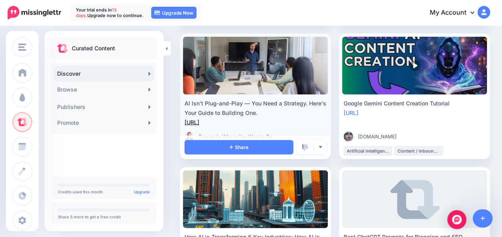
click at [199, 123] on link "https://lttr.ai/AhOys" at bounding box center [192, 122] width 15 height 7
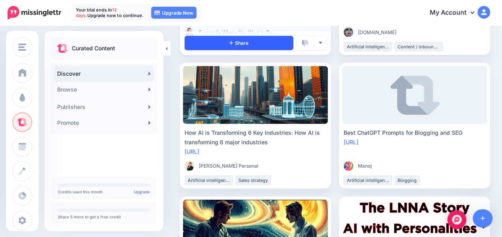
scroll to position [847, 0]
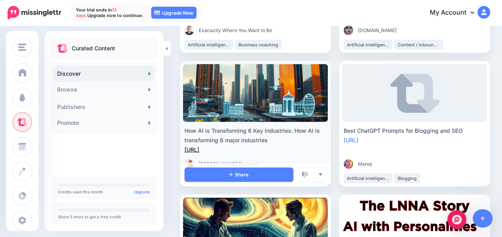
click at [199, 150] on link "https://lttr.ai/Af6e2" at bounding box center [192, 150] width 15 height 7
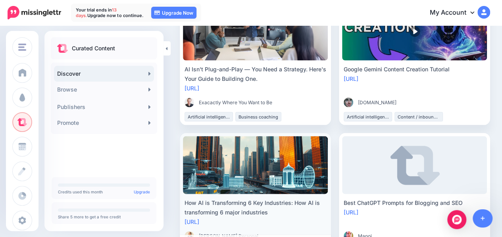
scroll to position [688, 0]
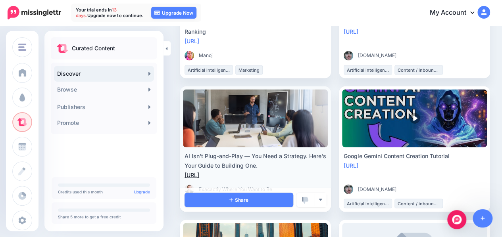
click at [199, 173] on link "https://lttr.ai/AhOys" at bounding box center [192, 175] width 15 height 7
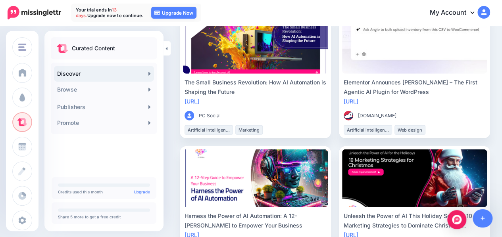
scroll to position [1165, 0]
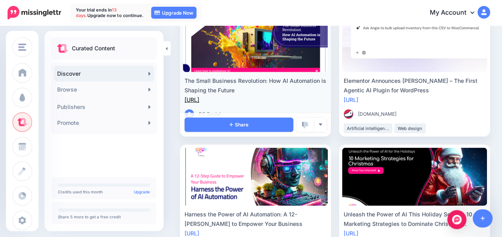
click at [199, 99] on link "https://lttr.ai/APxVk" at bounding box center [192, 99] width 15 height 7
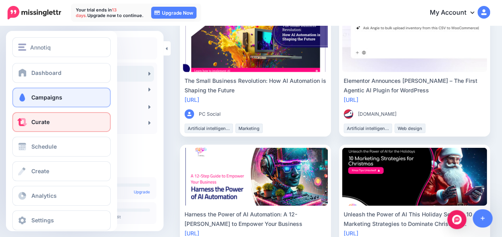
click at [50, 103] on link "Campaigns" at bounding box center [61, 98] width 98 height 20
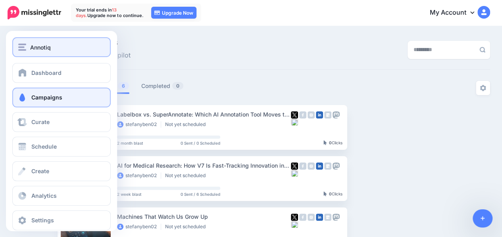
click at [21, 50] on img "button" at bounding box center [22, 47] width 8 height 7
click at [20, 49] on img "button" at bounding box center [22, 47] width 8 height 7
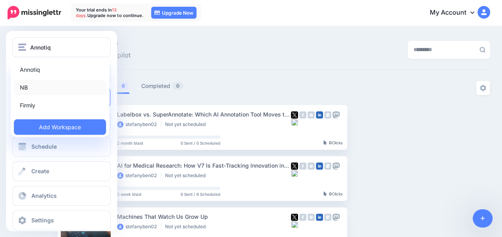
click at [38, 86] on link "NB" at bounding box center [60, 87] width 92 height 15
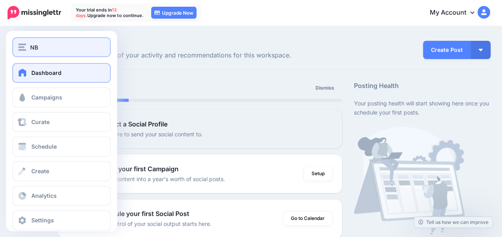
click at [28, 52] on button "NB" at bounding box center [61, 47] width 98 height 20
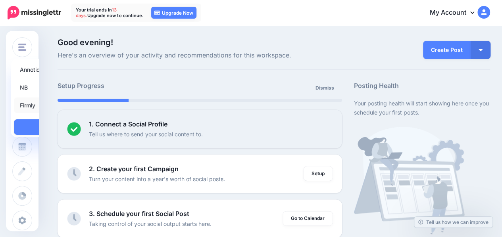
click at [55, 100] on link "Firmly" at bounding box center [60, 105] width 92 height 15
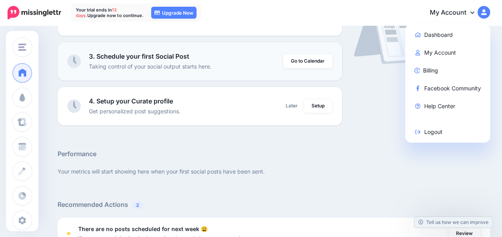
scroll to position [159, 0]
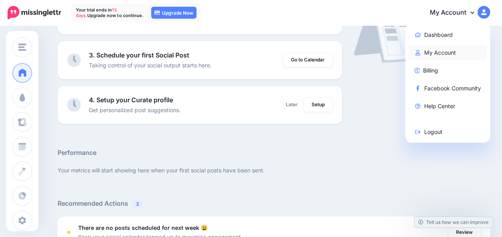
click at [447, 50] on link "My Account" at bounding box center [448, 52] width 79 height 15
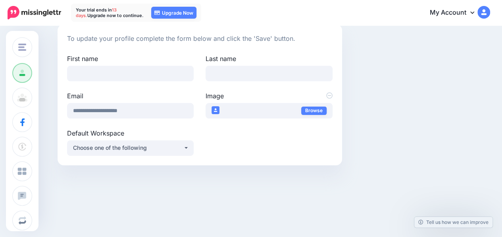
scroll to position [64, 0]
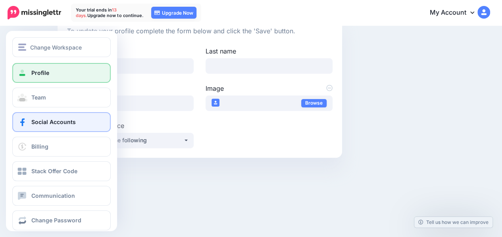
click at [52, 127] on link "Social Accounts" at bounding box center [61, 122] width 98 height 20
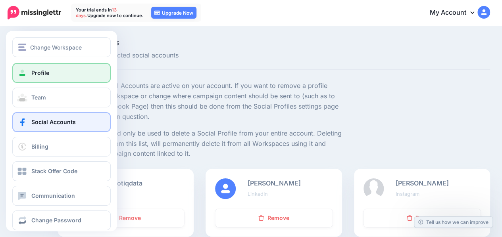
click at [31, 73] on span "Profile" at bounding box center [40, 72] width 18 height 7
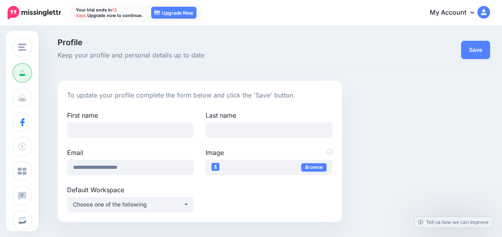
scroll to position [64, 0]
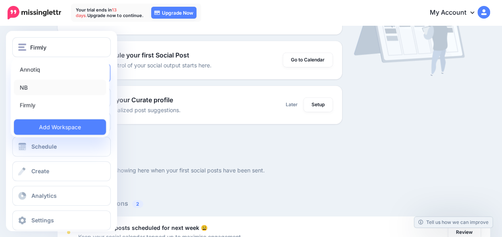
scroll to position [159, 0]
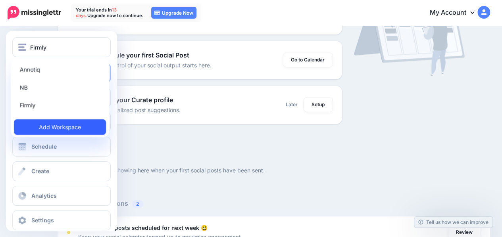
click at [48, 127] on link "Add Workspace" at bounding box center [60, 127] width 92 height 15
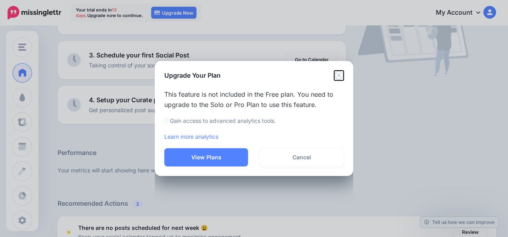
click at [342, 76] on icon "Close" at bounding box center [339, 76] width 10 height 10
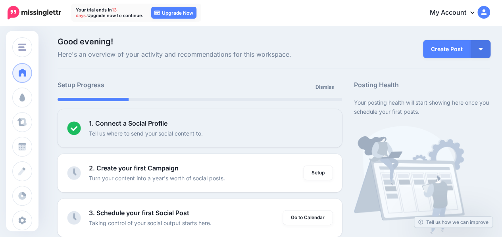
scroll to position [0, 0]
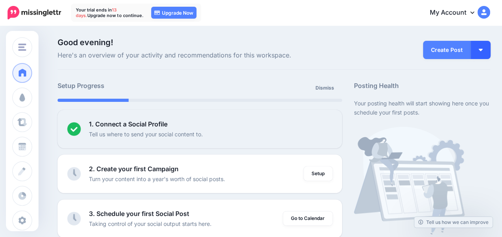
click at [487, 51] on button "button" at bounding box center [481, 50] width 20 height 18
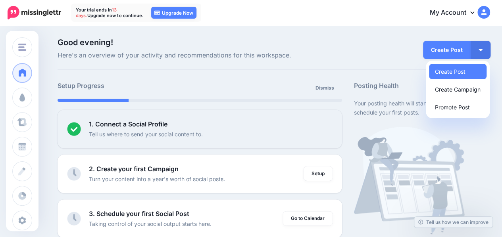
click at [245, 54] on span "Here's an overview of your activity and recommendations for this workspace." at bounding box center [200, 55] width 285 height 10
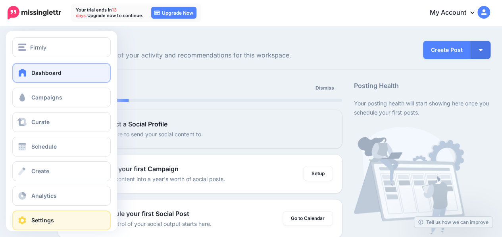
click at [49, 214] on link "Settings" at bounding box center [61, 221] width 98 height 20
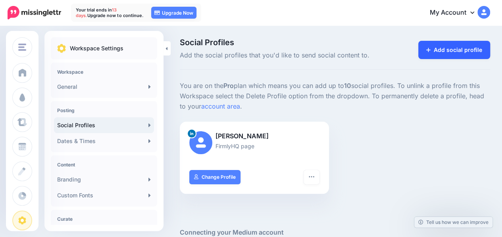
click at [431, 47] on icon at bounding box center [428, 50] width 4 height 6
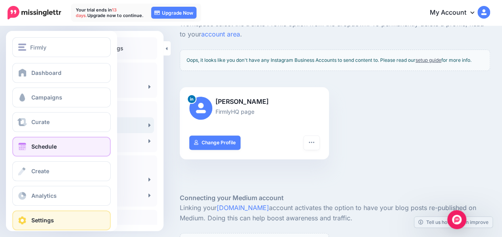
scroll to position [53, 0]
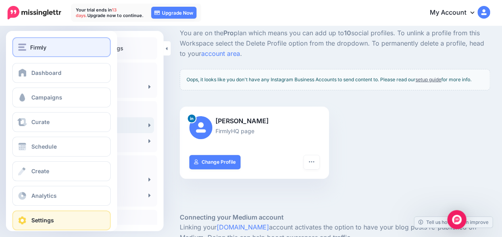
click at [34, 52] on button "Firmly" at bounding box center [61, 47] width 98 height 20
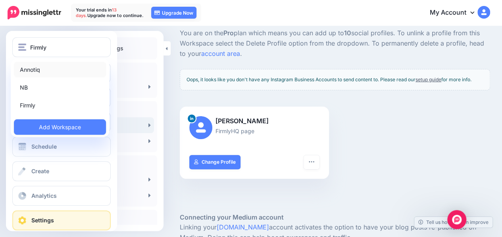
click at [56, 73] on link "Annotiq" at bounding box center [60, 69] width 92 height 15
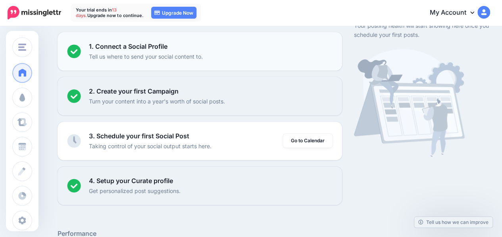
scroll to position [53, 0]
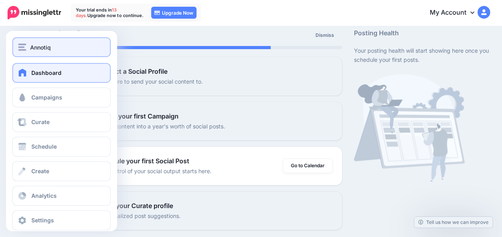
click at [61, 53] on button "Annotiq" at bounding box center [61, 47] width 98 height 20
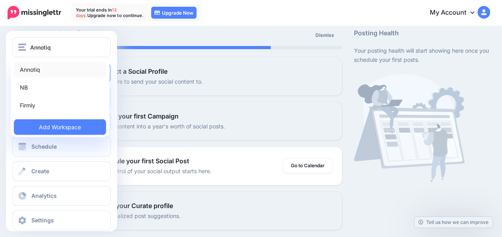
click at [55, 68] on link "Annotiq" at bounding box center [60, 69] width 92 height 15
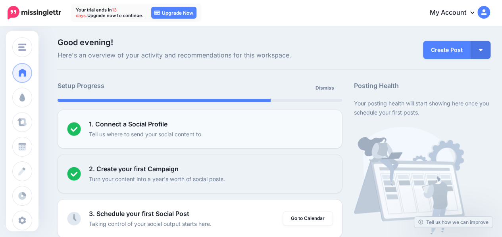
click at [112, 142] on li "1. Connect a Social Profile Tell us where to send your social content to. Setup" at bounding box center [200, 129] width 285 height 39
click at [169, 134] on p "Tell us where to send your social content to." at bounding box center [146, 134] width 114 height 9
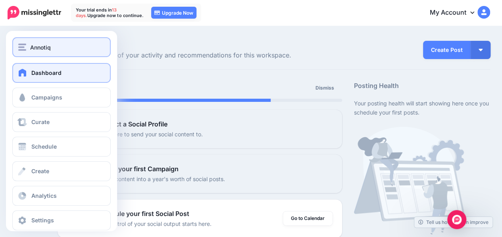
click at [56, 53] on button "Annotiq" at bounding box center [61, 47] width 98 height 20
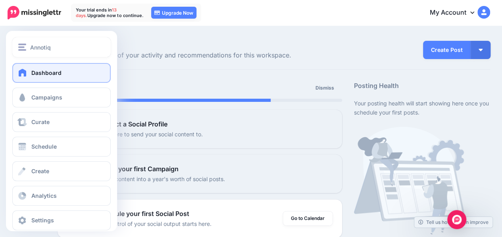
scroll to position [10, 0]
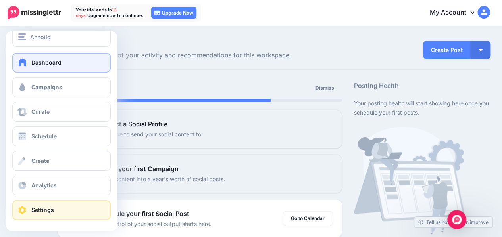
click at [66, 206] on link "Settings" at bounding box center [61, 211] width 98 height 20
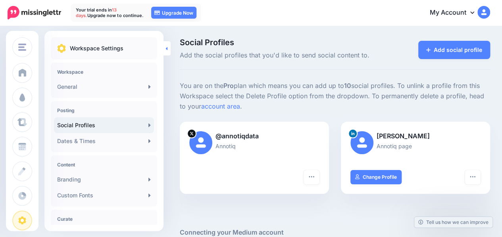
click at [168, 53] on link at bounding box center [167, 48] width 7 height 14
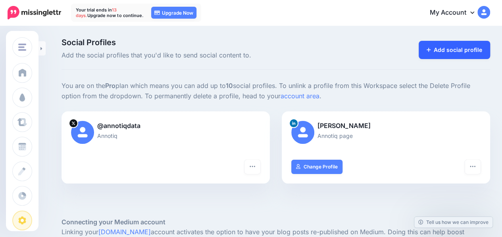
click at [439, 50] on link "Add social profile" at bounding box center [455, 50] width 72 height 18
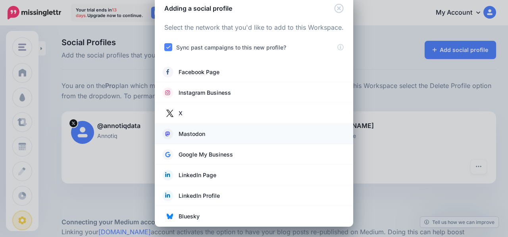
scroll to position [17, 0]
click at [214, 89] on span "Instagram Business" at bounding box center [205, 93] width 52 height 10
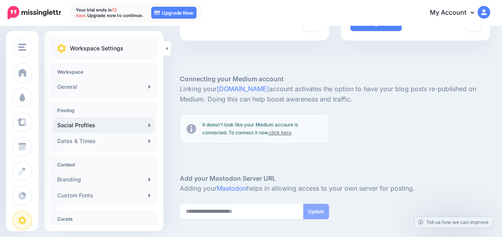
scroll to position [86, 0]
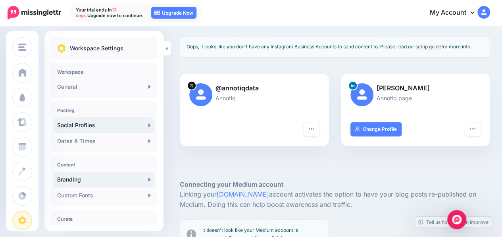
click at [121, 177] on link "Branding" at bounding box center [104, 180] width 100 height 16
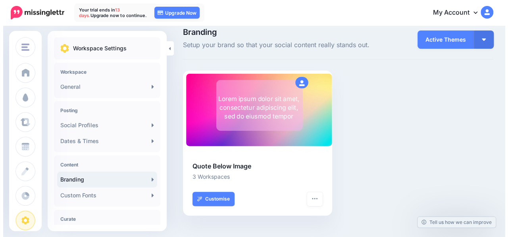
scroll to position [10, 0]
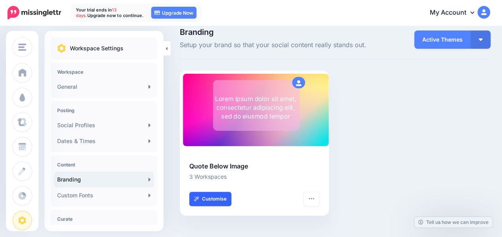
click at [223, 199] on link "Customise" at bounding box center [210, 199] width 42 height 14
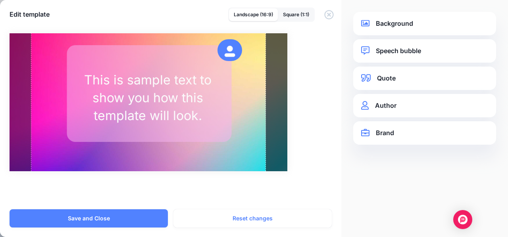
click at [400, 22] on link "Background" at bounding box center [424, 23] width 127 height 11
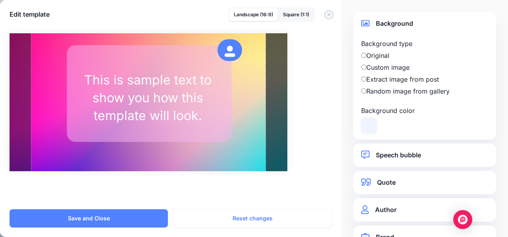
click at [364, 83] on label "Extract image from post" at bounding box center [424, 80] width 127 height 10
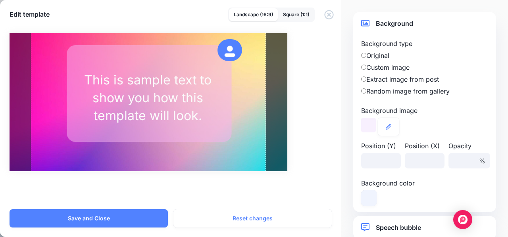
click at [369, 126] on div at bounding box center [368, 125] width 15 height 15
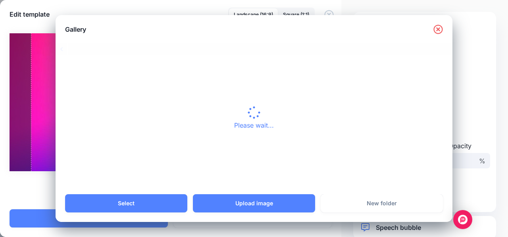
click at [384, 126] on div "Please wait..." at bounding box center [254, 119] width 397 height 152
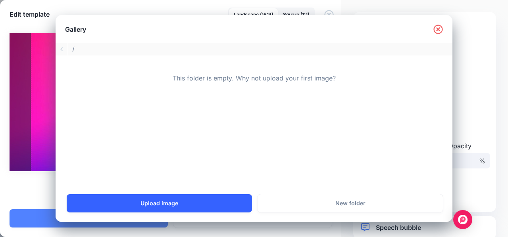
click at [231, 206] on link "Upload image" at bounding box center [159, 204] width 185 height 18
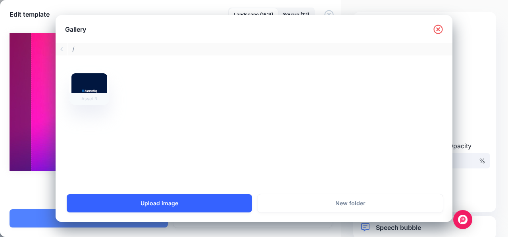
click at [212, 210] on link "Upload image" at bounding box center [159, 204] width 185 height 18
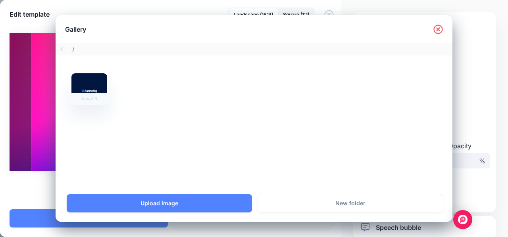
click at [436, 32] on icon at bounding box center [439, 30] width 10 height 10
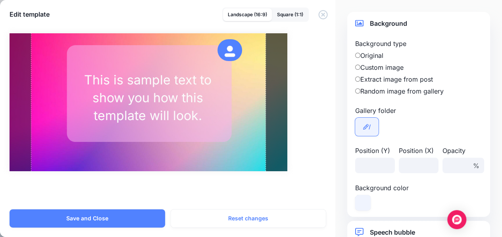
click at [367, 125] on icon at bounding box center [366, 127] width 6 height 6
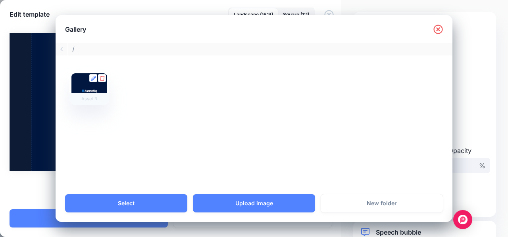
click at [77, 95] on div "Asset 3" at bounding box center [89, 99] width 40 height 12
click at [140, 201] on link "Select" at bounding box center [126, 204] width 122 height 18
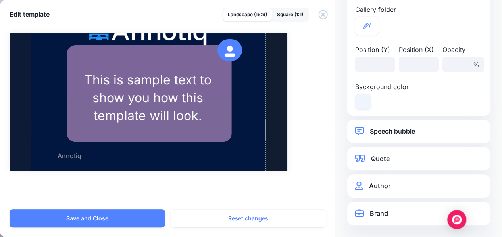
scroll to position [10, 0]
click at [398, 211] on link "Brand" at bounding box center [418, 213] width 127 height 11
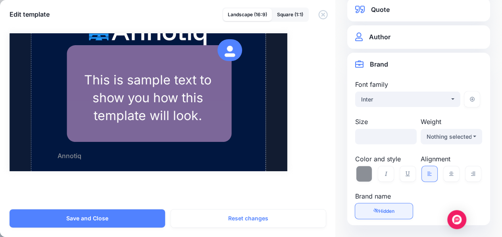
scroll to position [69, 0]
